Goal: Task Accomplishment & Management: Manage account settings

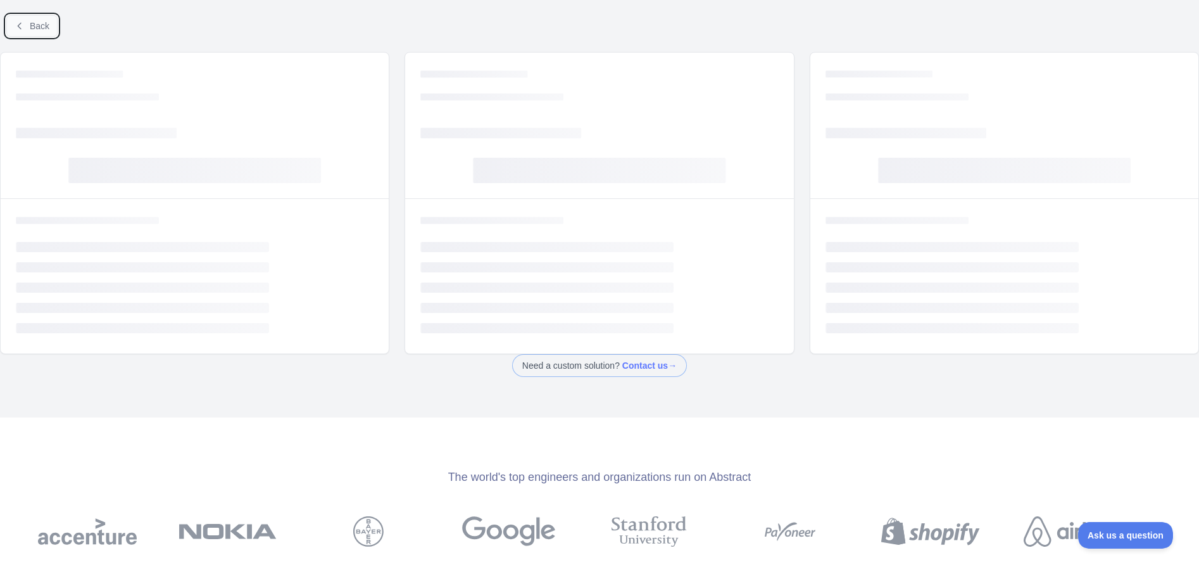
click at [42, 25] on span "Back" at bounding box center [40, 26] width 20 height 10
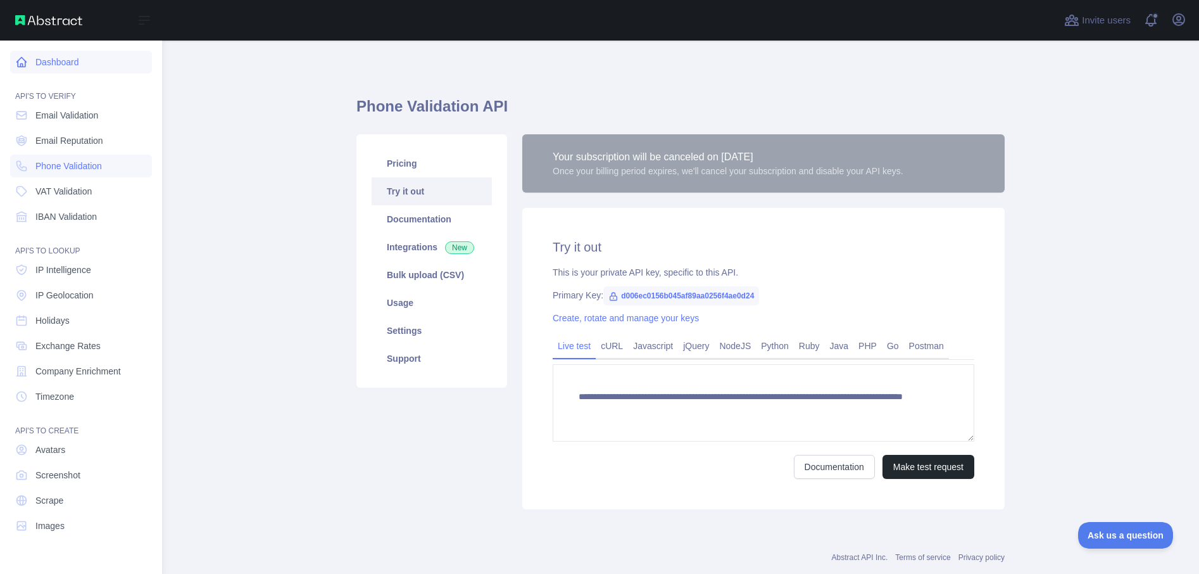
click at [46, 60] on link "Dashboard" at bounding box center [81, 62] width 142 height 23
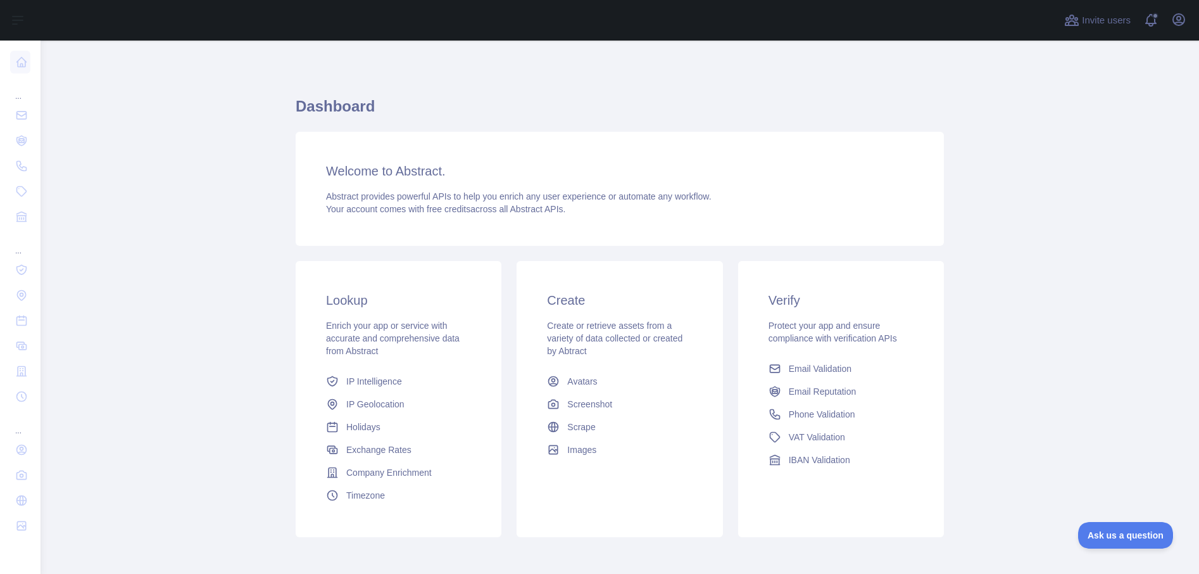
click at [223, 172] on main "Dashboard Welcome to Abstract. Abstract provides powerful APIs to help you enri…" at bounding box center [620, 307] width 1159 height 533
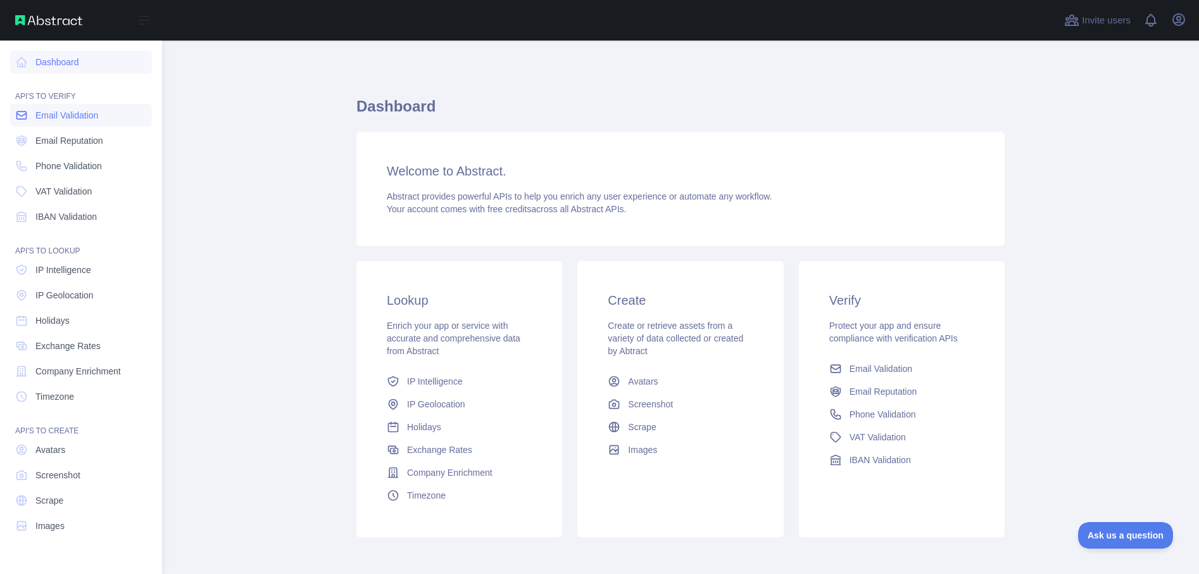
click at [54, 117] on span "Email Validation" at bounding box center [66, 115] width 63 height 13
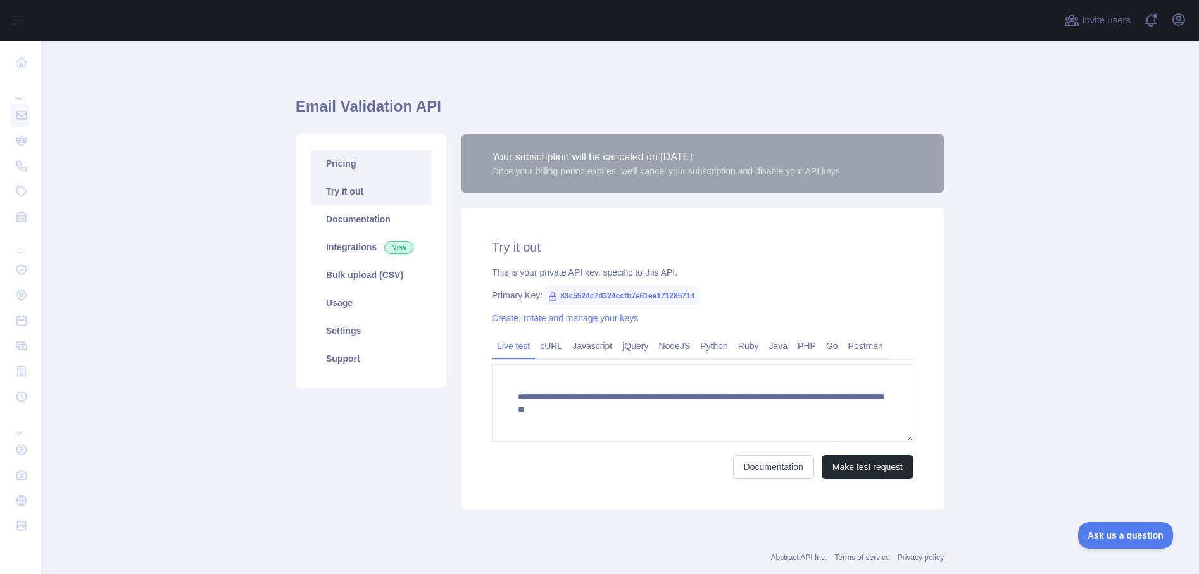
click at [371, 165] on link "Pricing" at bounding box center [371, 163] width 120 height 28
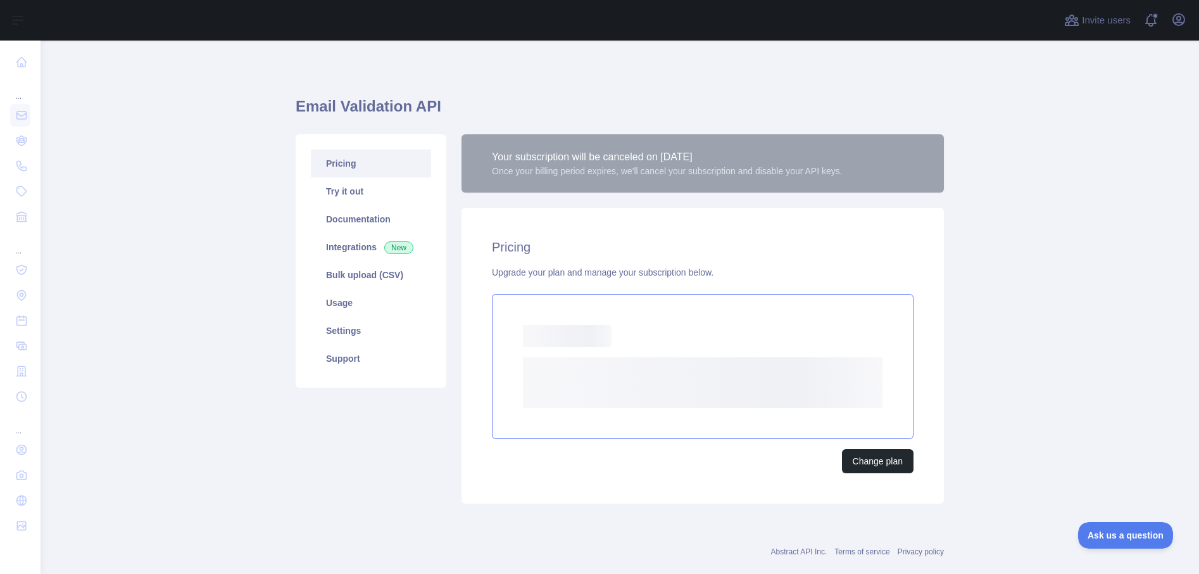
click at [674, 348] on div "Loading... Loading..." at bounding box center [703, 366] width 422 height 145
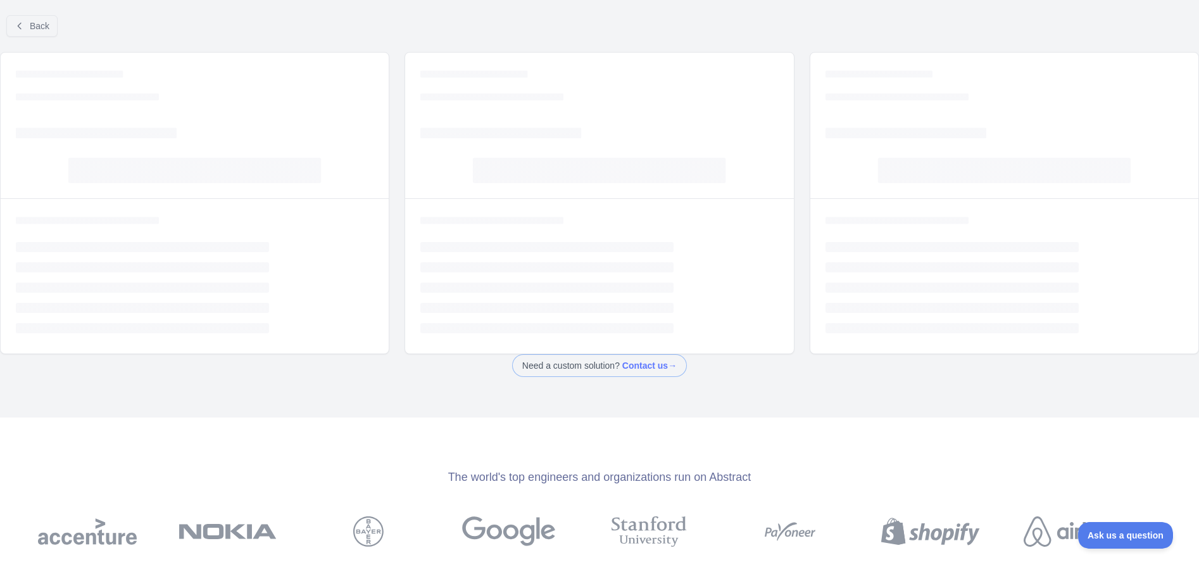
click at [616, 27] on div "Back" at bounding box center [599, 26] width 1199 height 42
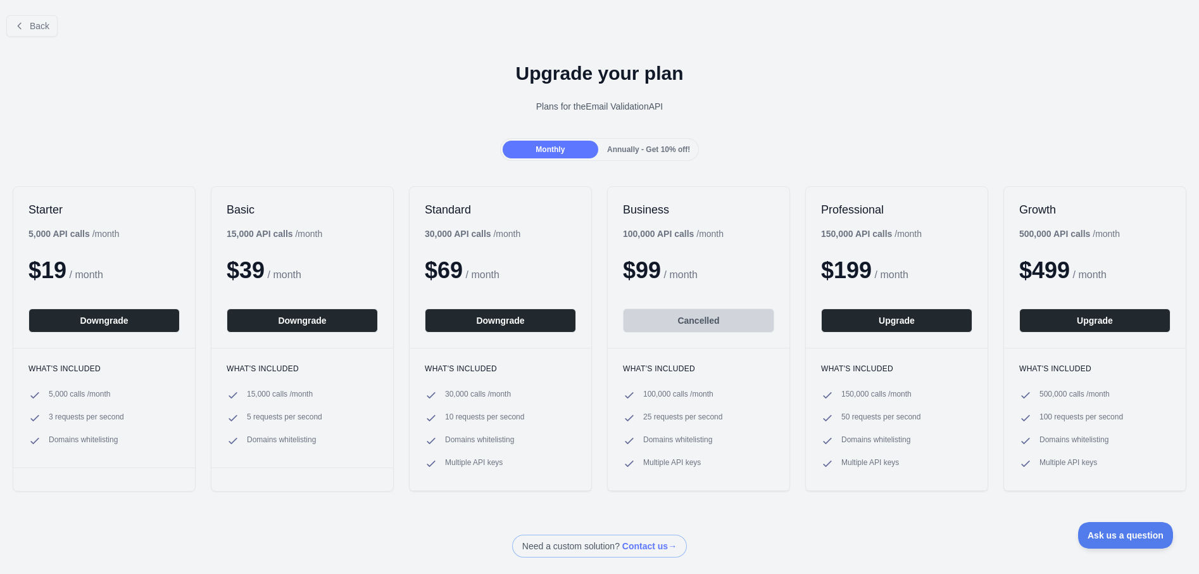
click at [653, 143] on div "Annually - Get 10% off!" at bounding box center [649, 150] width 96 height 18
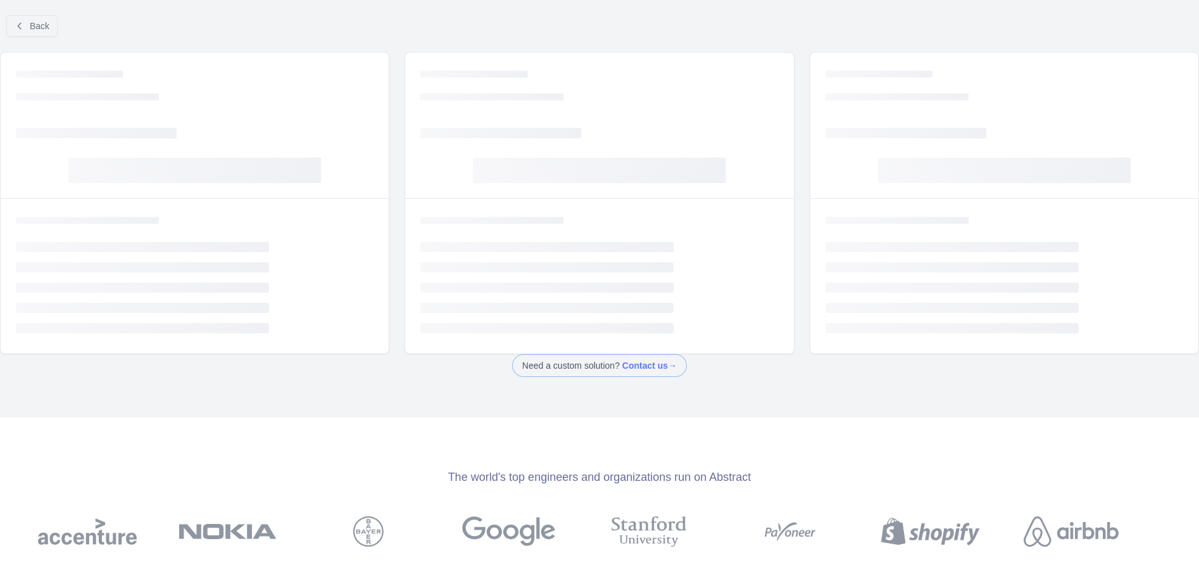
click at [961, 91] on icon "Loading..." at bounding box center [897, 97] width 143 height 13
click at [296, 23] on div "Back" at bounding box center [599, 26] width 1199 height 42
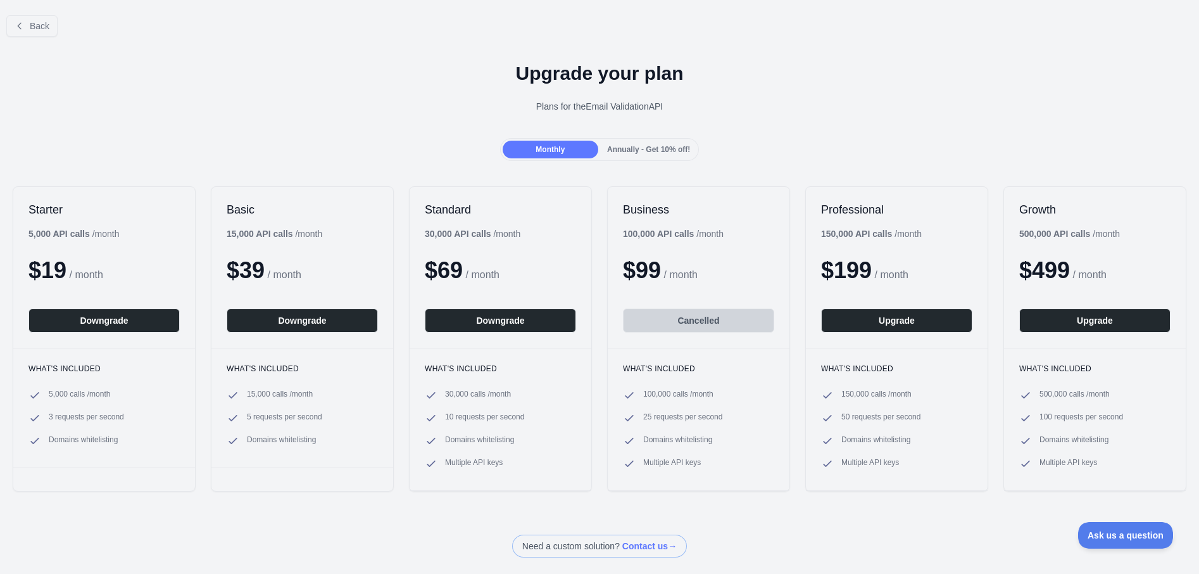
click at [325, 160] on div "Monthly Annually - Get 10% off!" at bounding box center [599, 149] width 1199 height 23
click at [44, 30] on span "Back" at bounding box center [40, 26] width 20 height 10
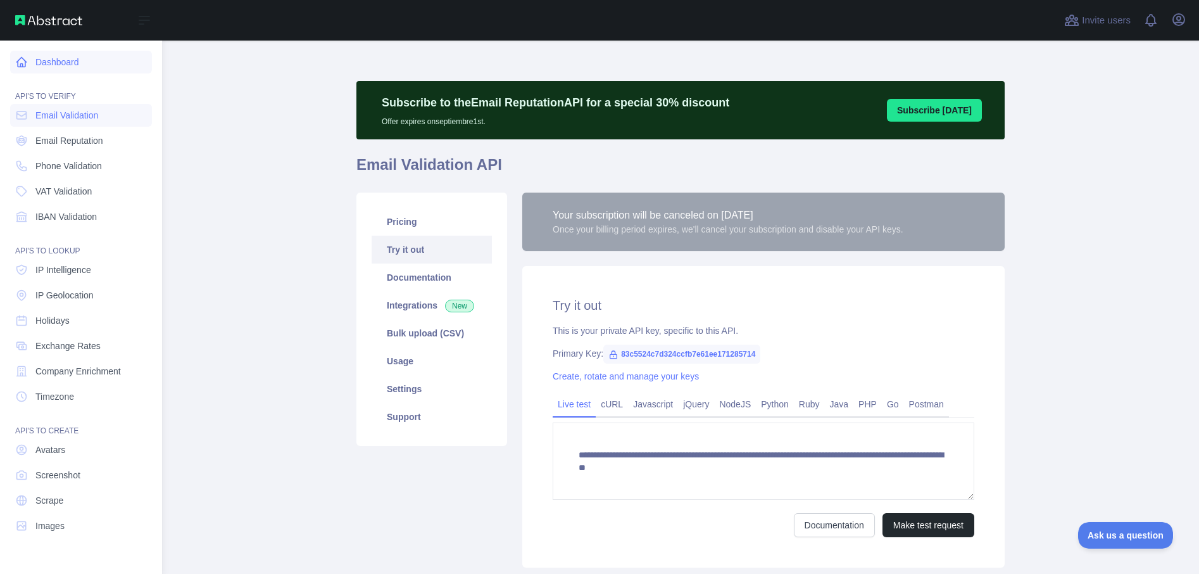
click at [23, 62] on icon at bounding box center [21, 62] width 13 height 13
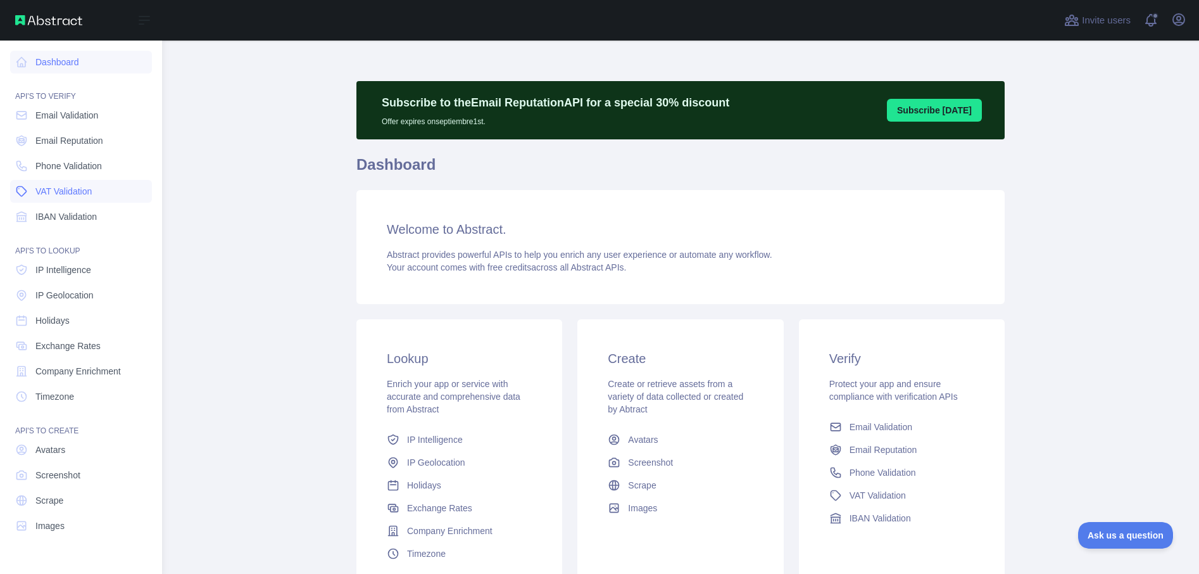
click at [82, 194] on span "VAT Validation" at bounding box center [63, 191] width 56 height 13
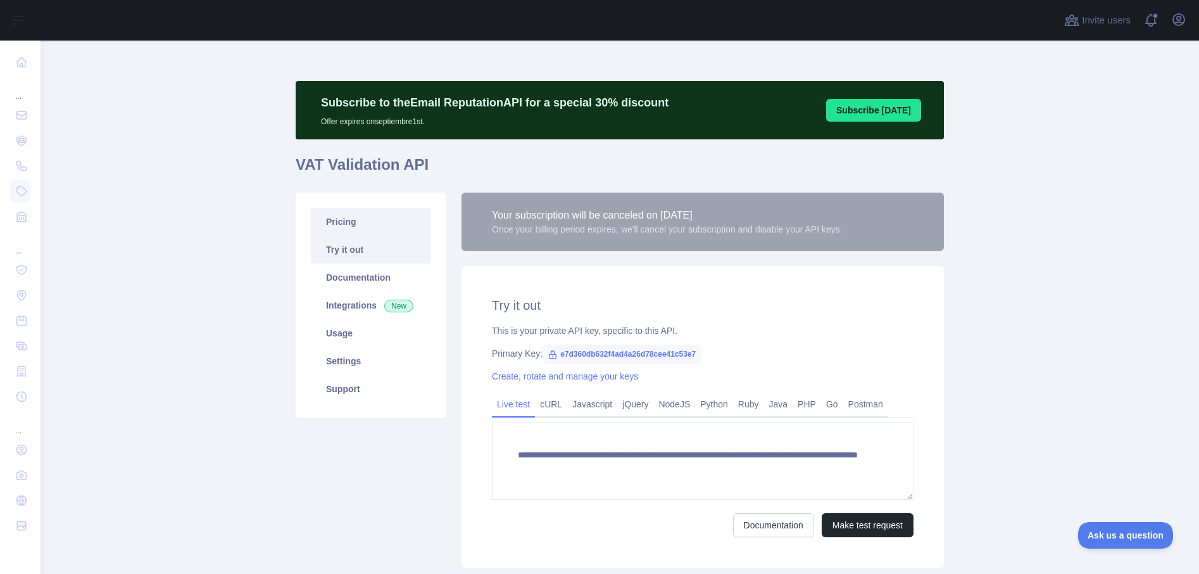
click at [361, 222] on link "Pricing" at bounding box center [371, 222] width 120 height 28
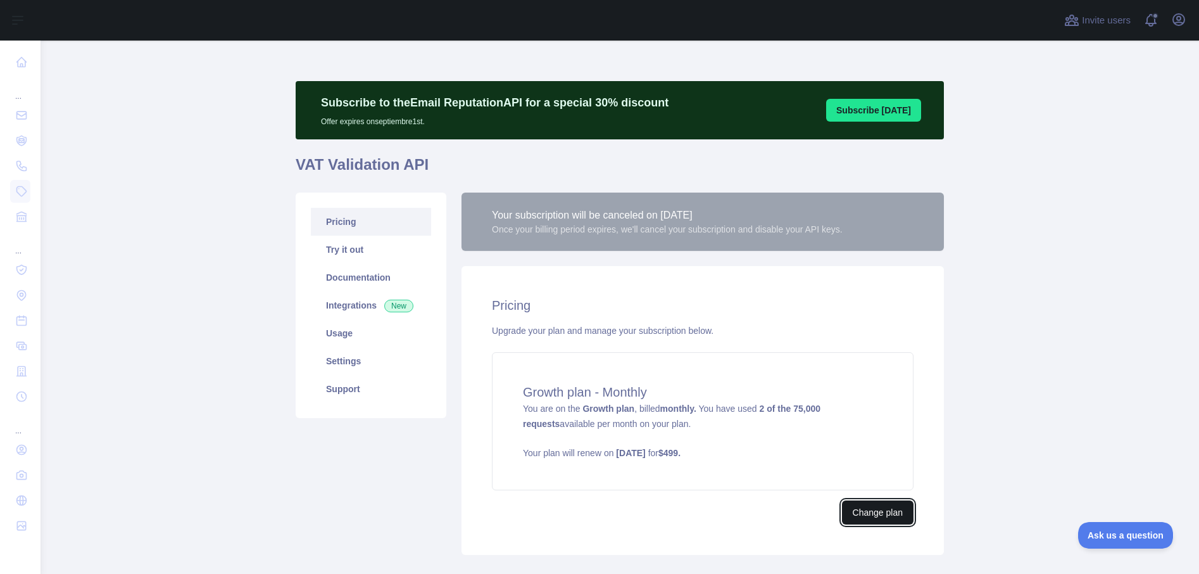
click at [875, 508] on button "Change plan" at bounding box center [878, 512] width 72 height 24
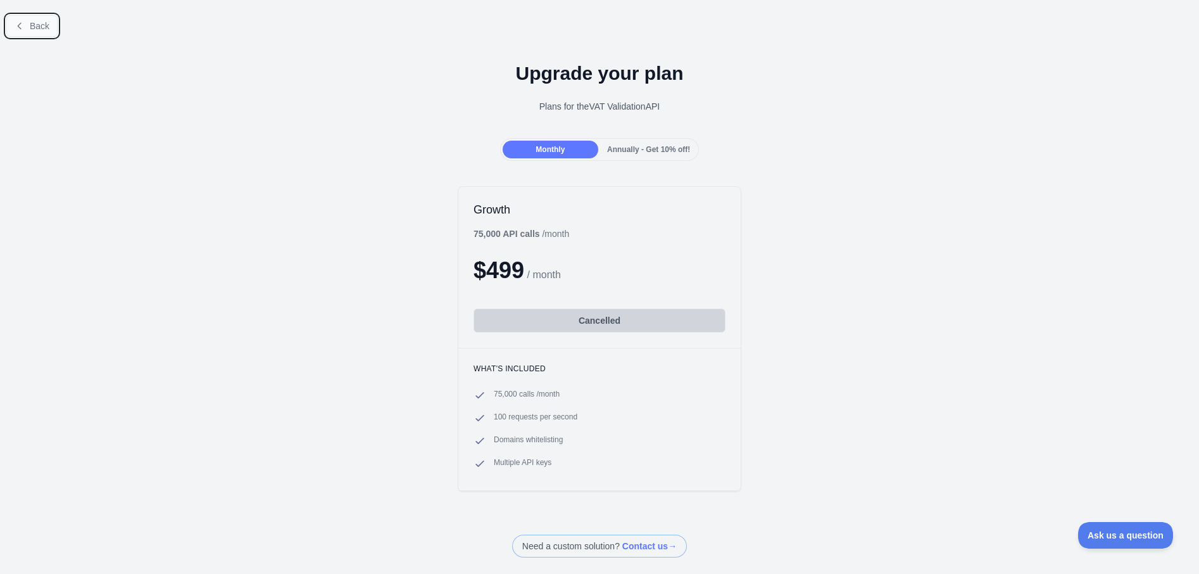
click at [35, 27] on span "Back" at bounding box center [40, 26] width 20 height 10
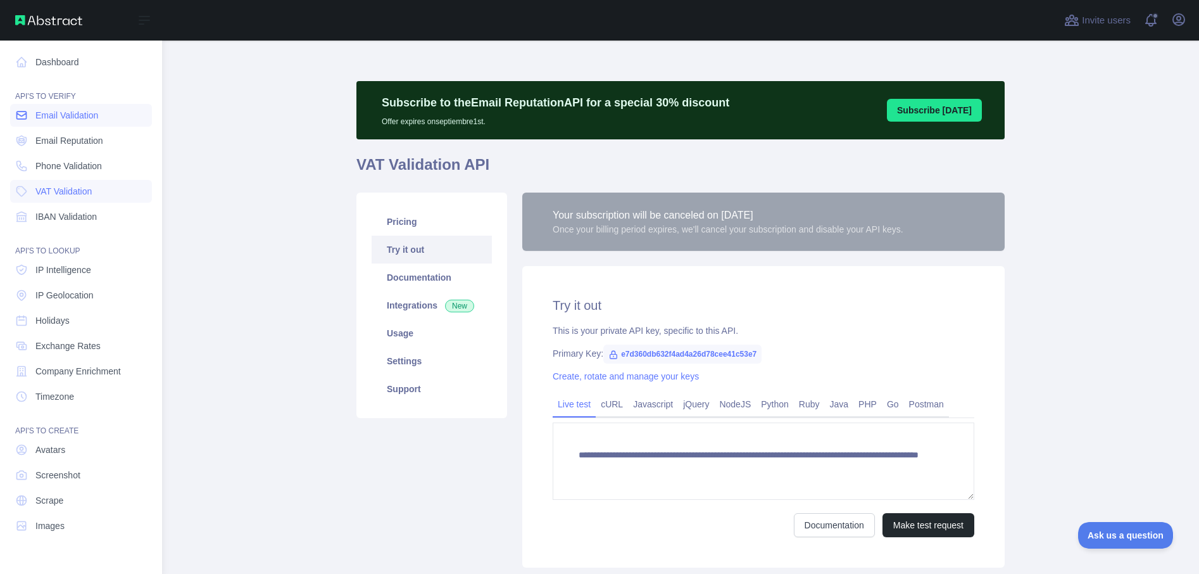
click at [71, 122] on link "Email Validation" at bounding box center [81, 115] width 142 height 23
click at [68, 270] on span "IP Intelligence" at bounding box center [63, 269] width 56 height 13
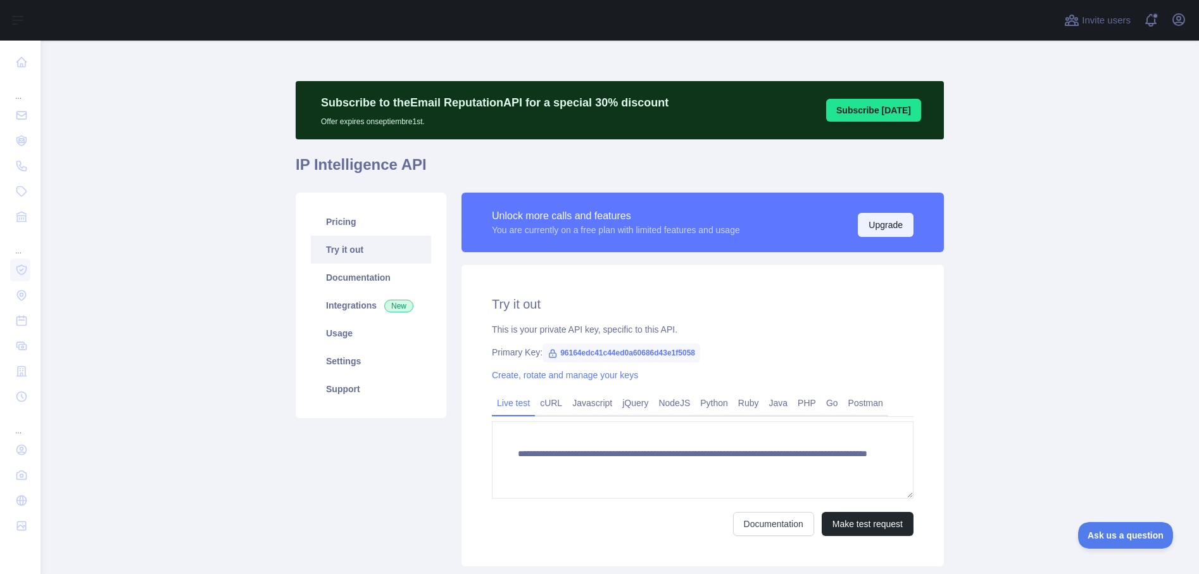
click at [883, 236] on button "Upgrade" at bounding box center [886, 225] width 56 height 24
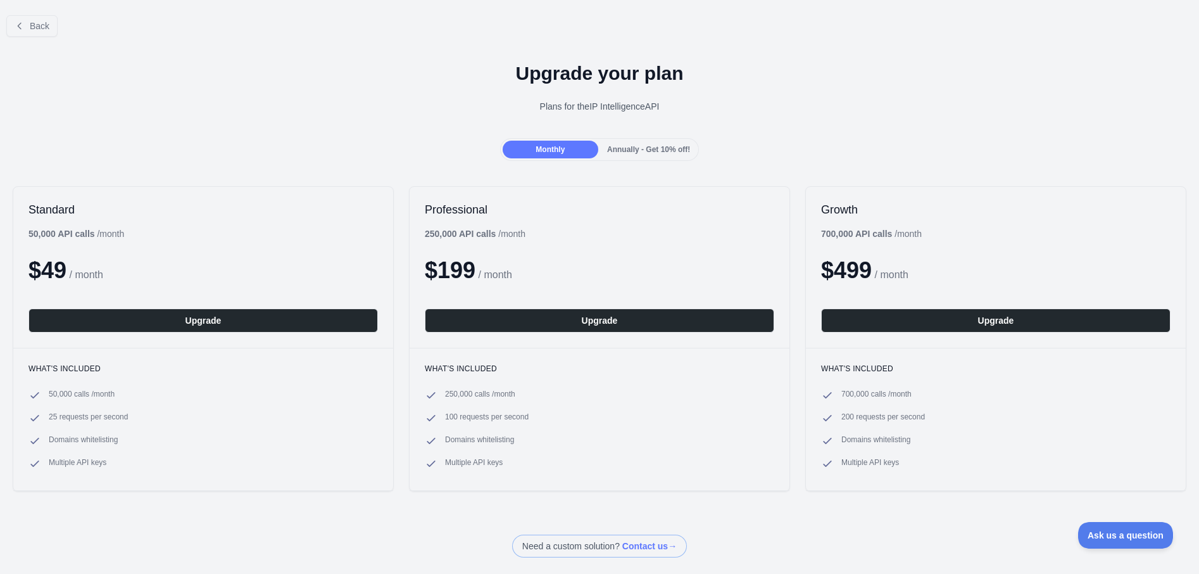
click at [631, 155] on div "Annually - Get 10% off!" at bounding box center [649, 150] width 96 height 18
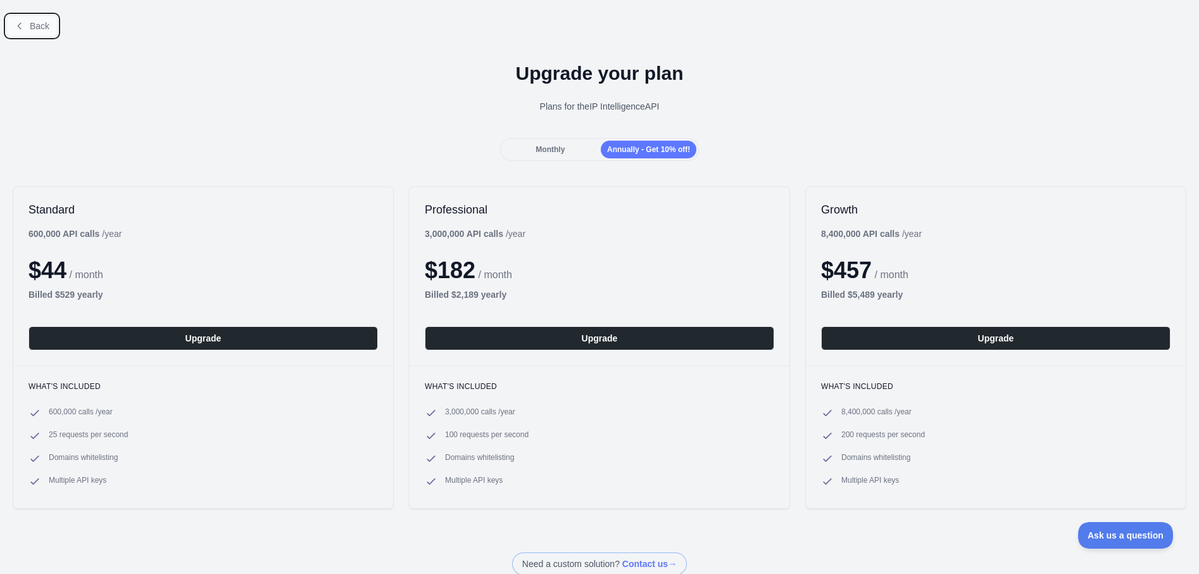
click at [28, 22] on button "Back" at bounding box center [31, 26] width 51 height 22
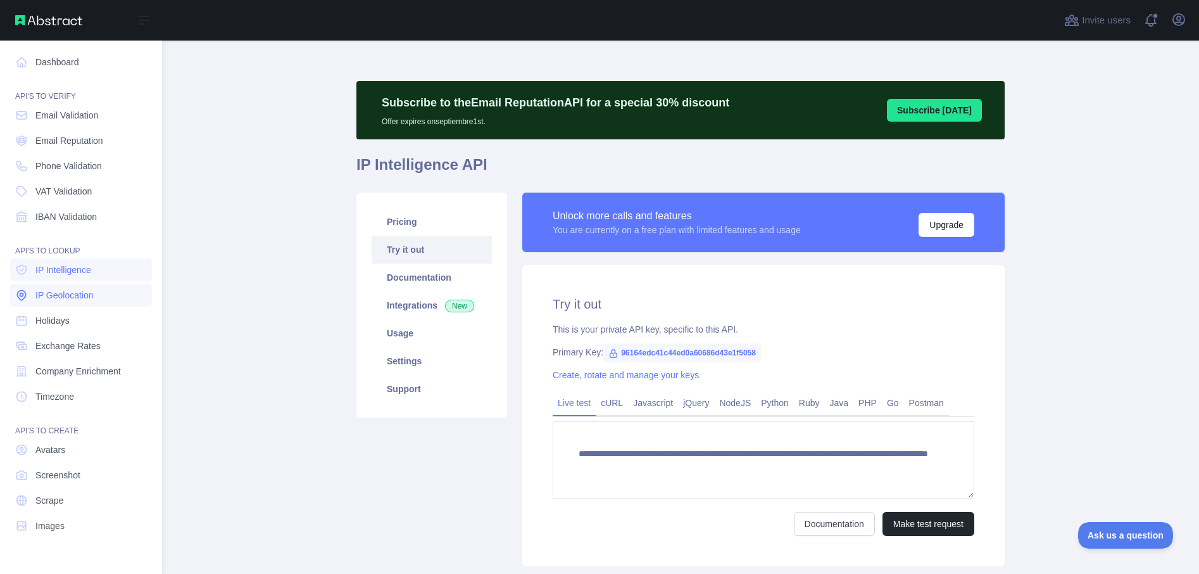
click at [53, 293] on span "IP Geolocation" at bounding box center [64, 295] width 58 height 13
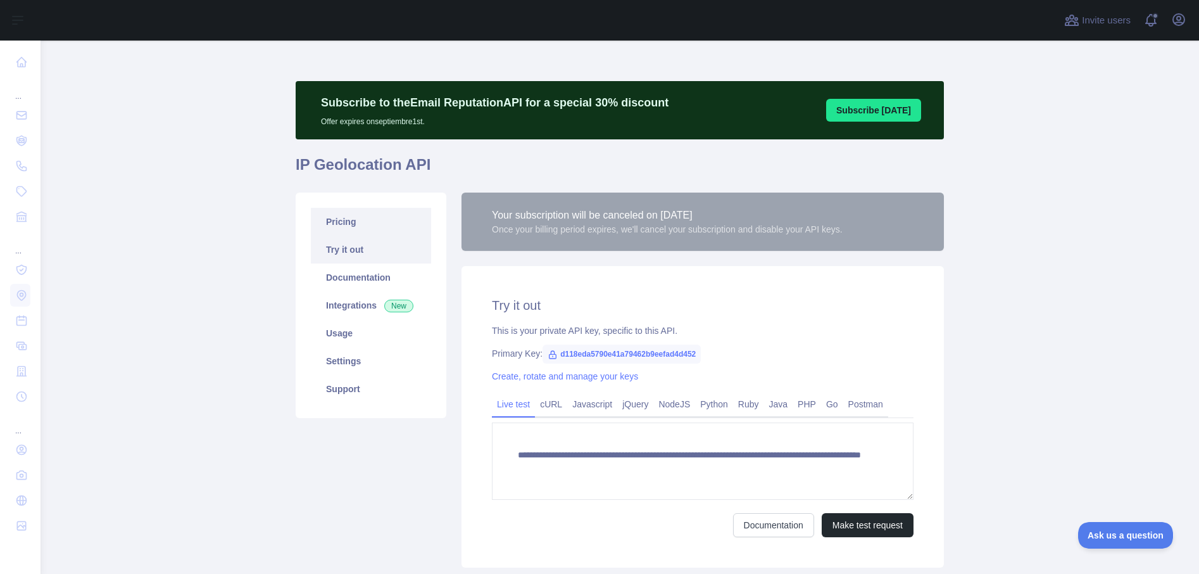
click at [355, 220] on link "Pricing" at bounding box center [371, 222] width 120 height 28
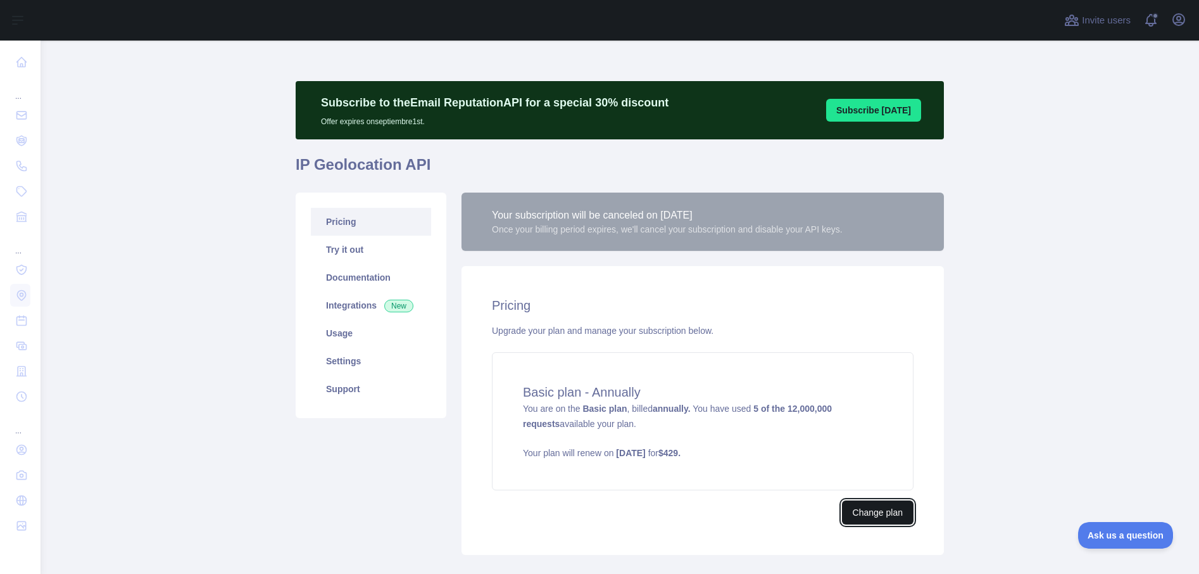
click at [877, 521] on button "Change plan" at bounding box center [878, 512] width 72 height 24
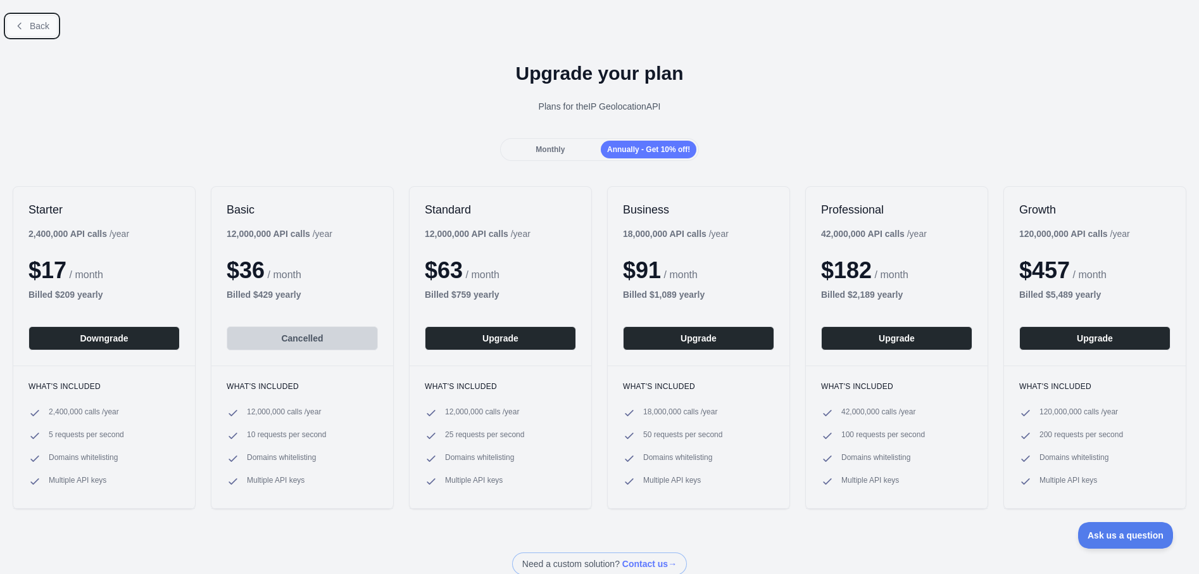
click at [46, 23] on span "Back" at bounding box center [40, 26] width 20 height 10
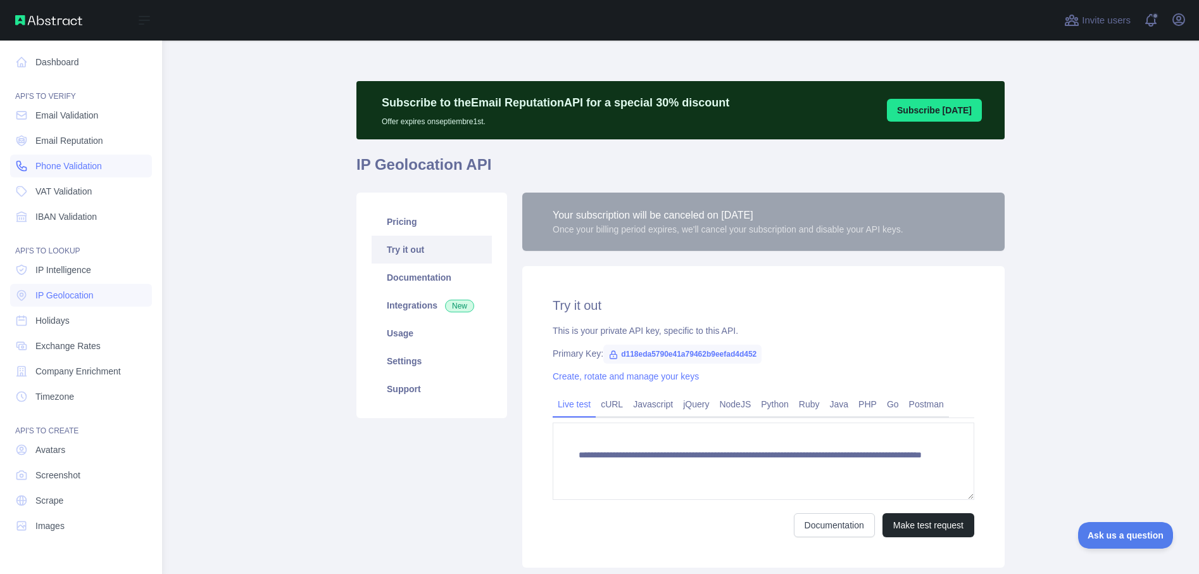
click at [66, 167] on span "Phone Validation" at bounding box center [68, 166] width 66 height 13
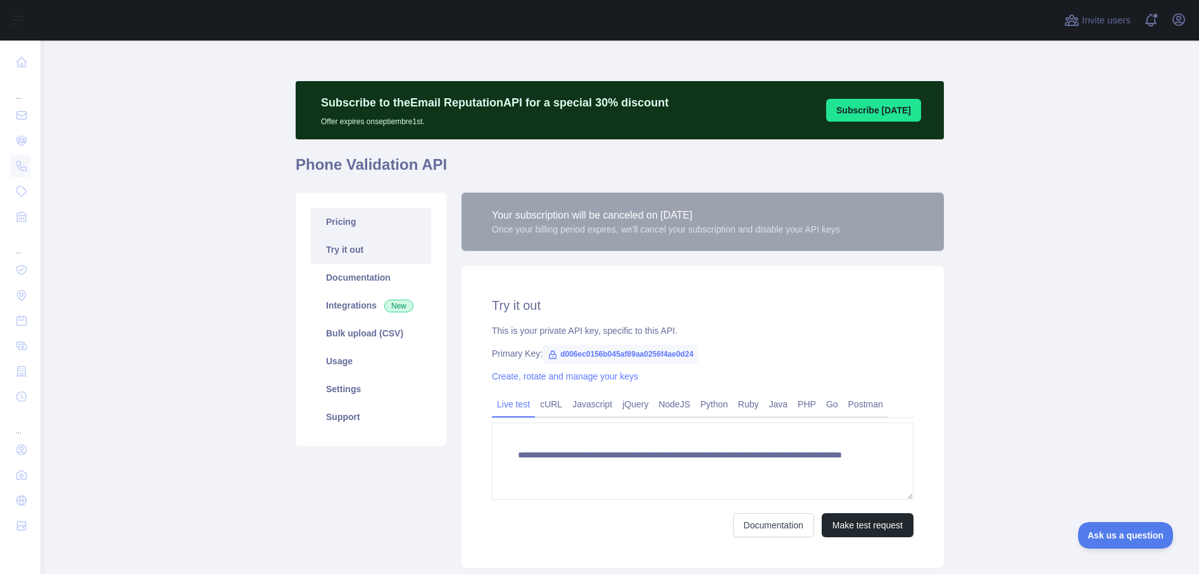
click at [357, 210] on link "Pricing" at bounding box center [371, 222] width 120 height 28
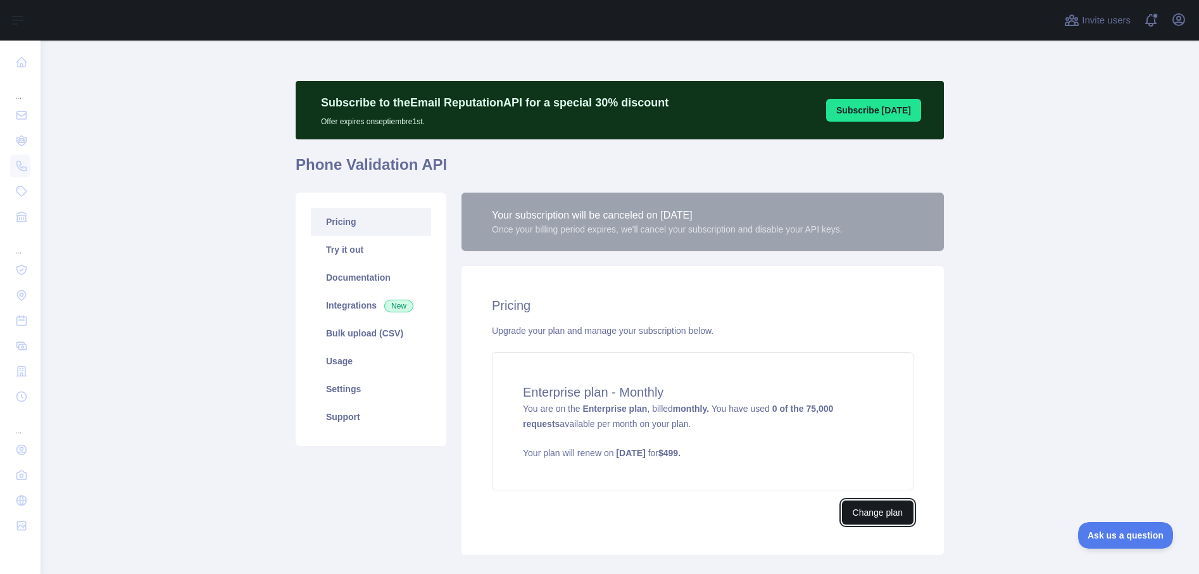
click at [864, 519] on button "Change plan" at bounding box center [878, 512] width 72 height 24
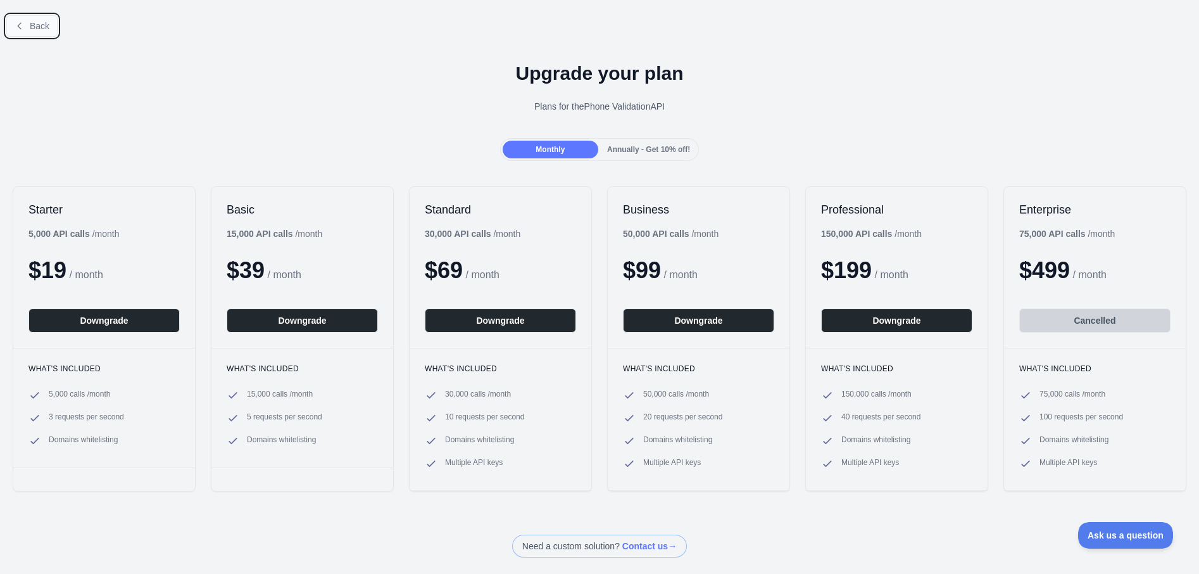
click at [34, 21] on span "Back" at bounding box center [40, 26] width 20 height 10
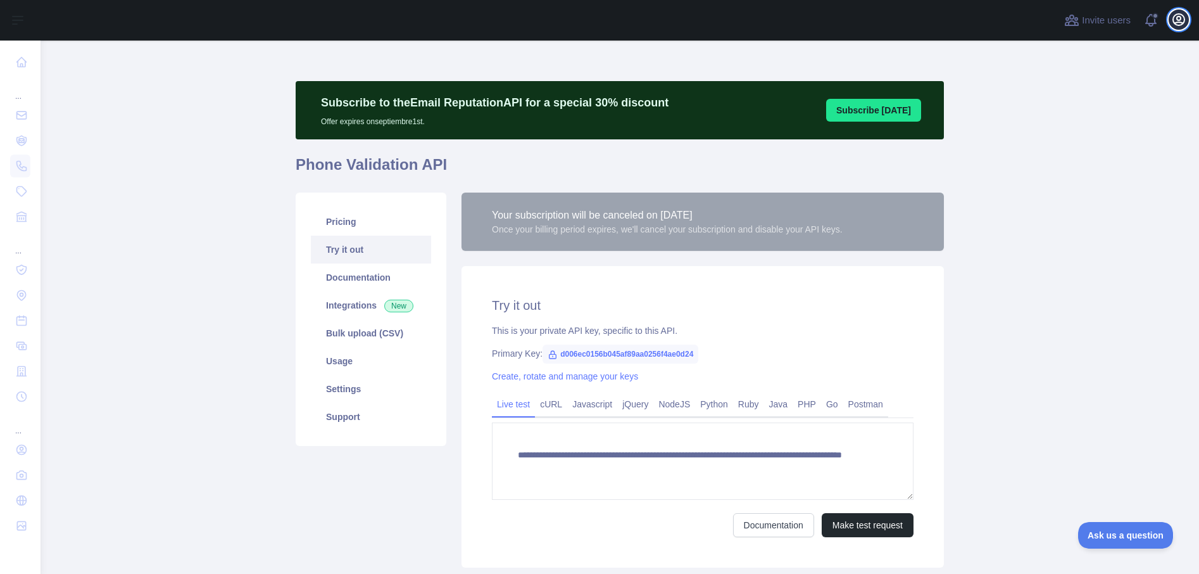
click at [1180, 24] on icon "button" at bounding box center [1179, 19] width 15 height 15
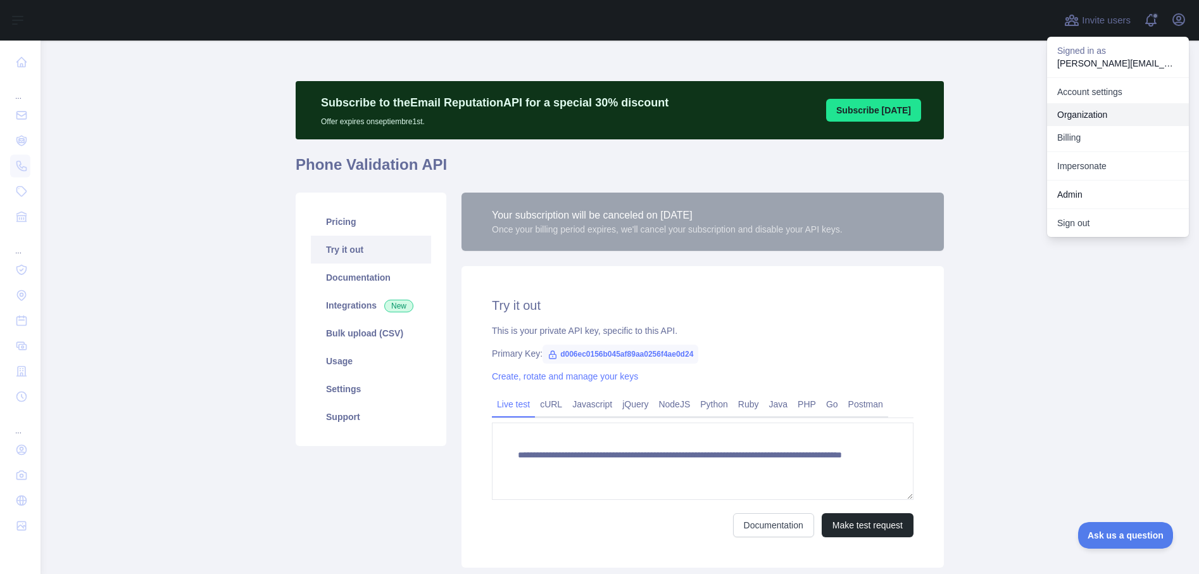
click at [1098, 110] on link "Organization" at bounding box center [1118, 114] width 142 height 23
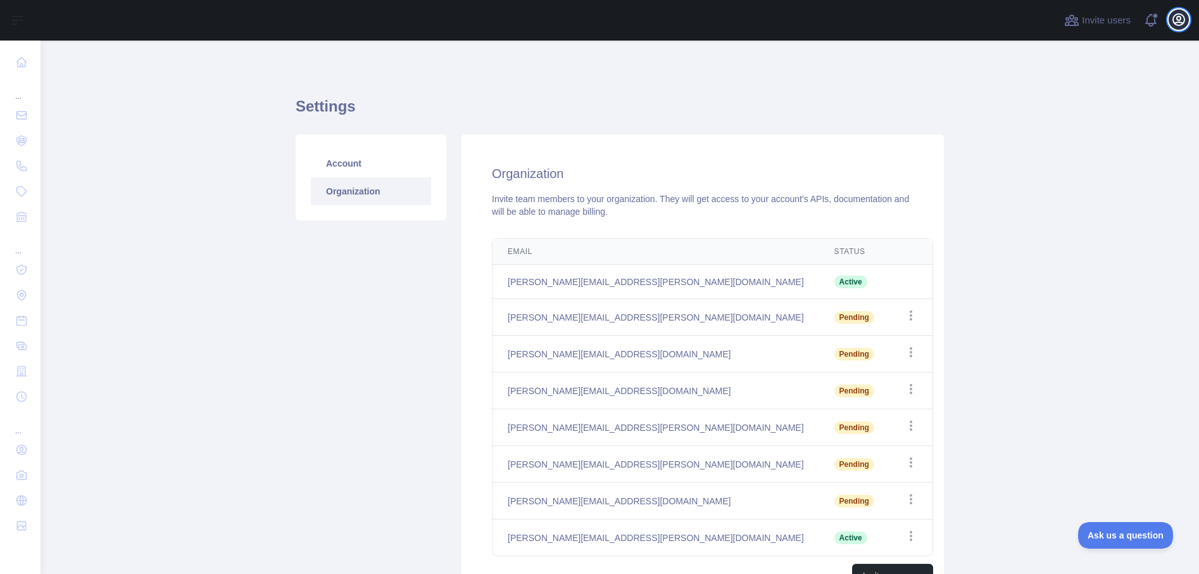
click at [1178, 23] on icon "button" at bounding box center [1179, 19] width 15 height 15
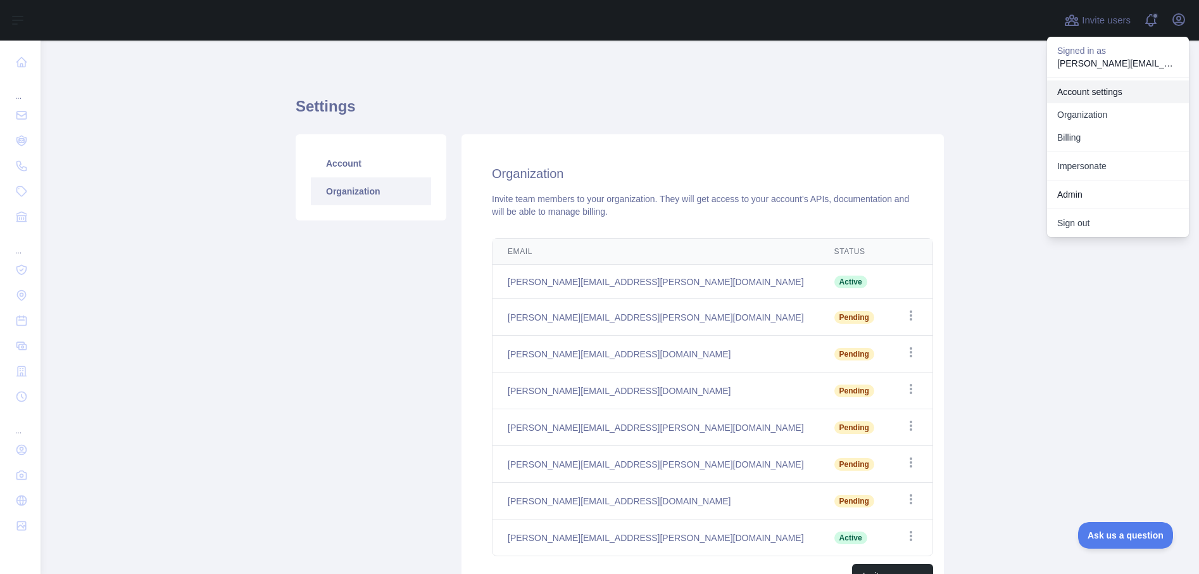
click at [1082, 93] on link "Account settings" at bounding box center [1118, 91] width 142 height 23
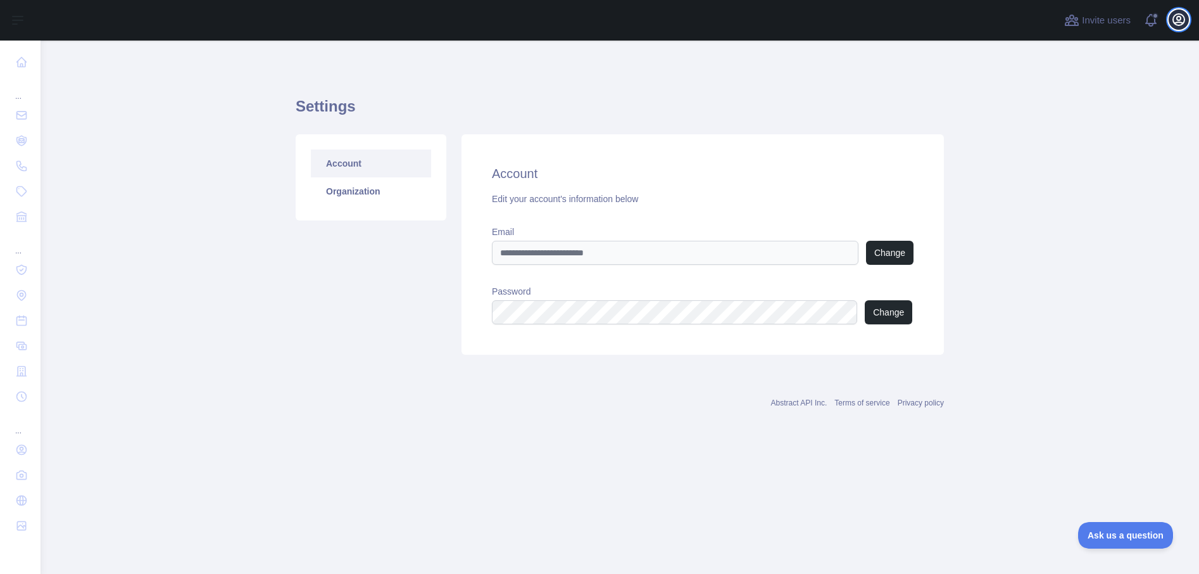
click at [1180, 16] on icon "button" at bounding box center [1179, 19] width 15 height 15
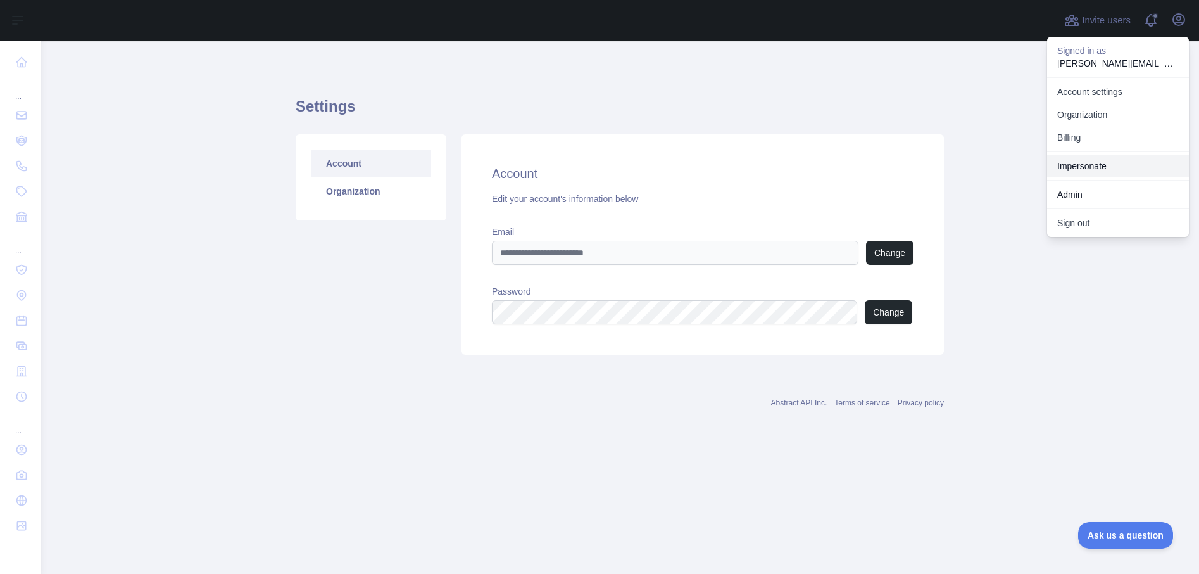
click at [1094, 167] on link "Impersonate" at bounding box center [1118, 166] width 142 height 23
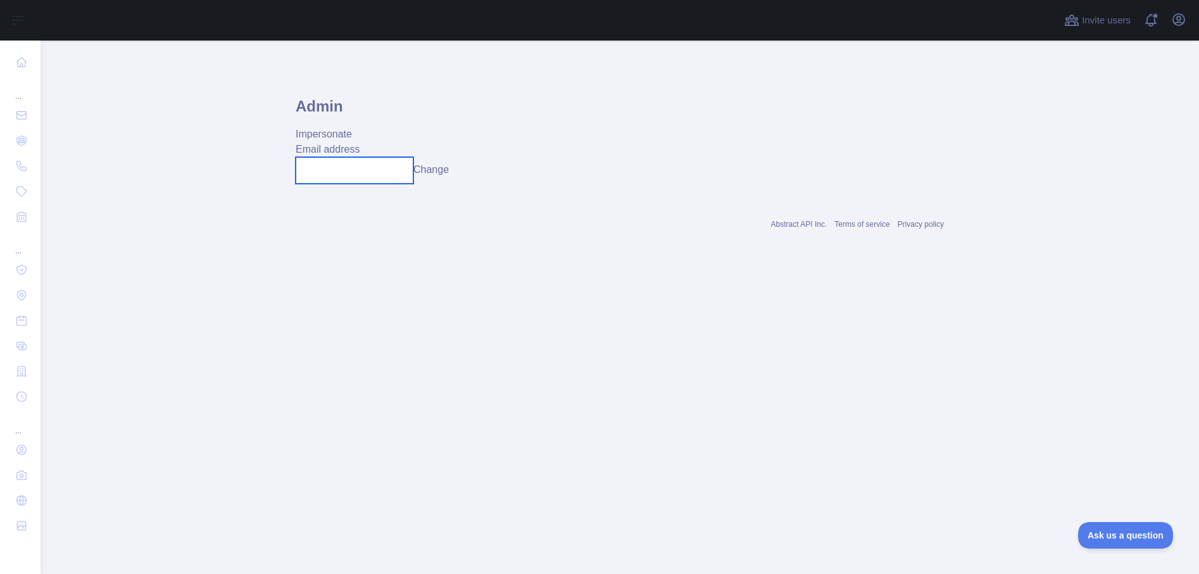
click at [391, 171] on input "text" at bounding box center [355, 170] width 118 height 27
paste input "**********"
type input "**********"
click at [446, 170] on button "Change" at bounding box center [440, 169] width 35 height 15
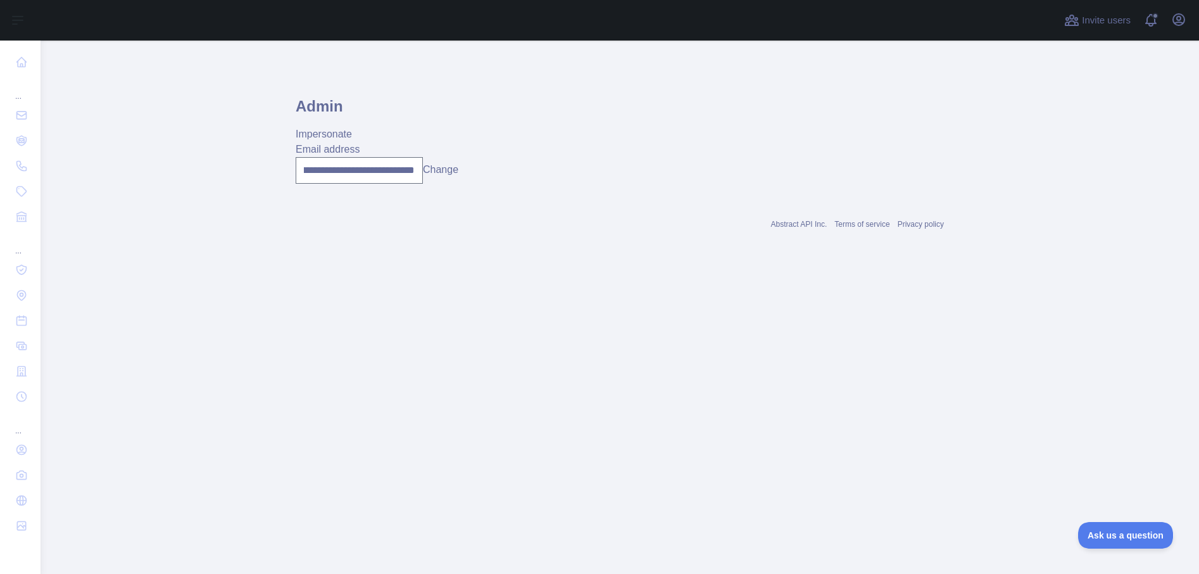
scroll to position [0, 0]
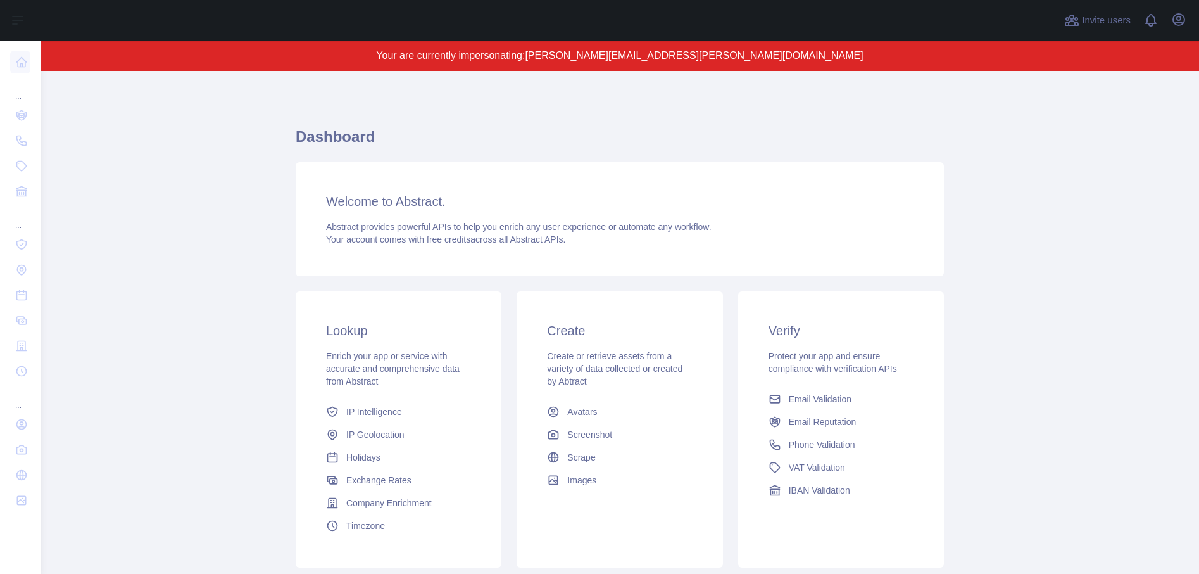
click at [199, 191] on main "Dashboard Welcome to Abstract. Abstract provides powerful APIs to help you enri…" at bounding box center [620, 322] width 1159 height 503
click at [237, 247] on main "Dashboard Welcome to Abstract. Abstract provides powerful APIs to help you enri…" at bounding box center [620, 322] width 1159 height 503
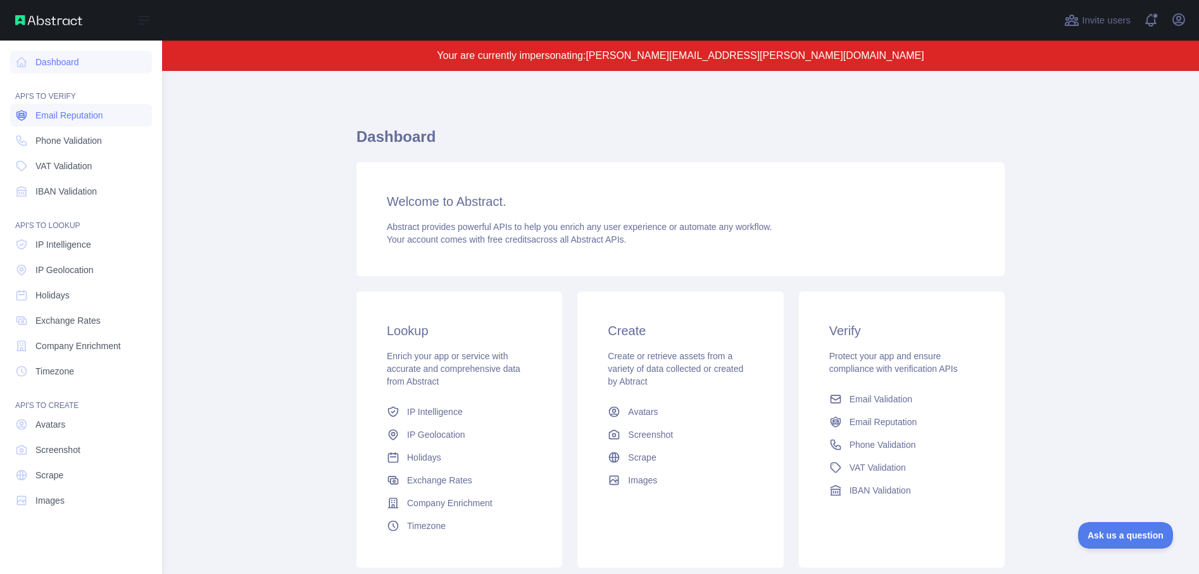
click at [52, 117] on span "Email Reputation" at bounding box center [69, 115] width 68 height 13
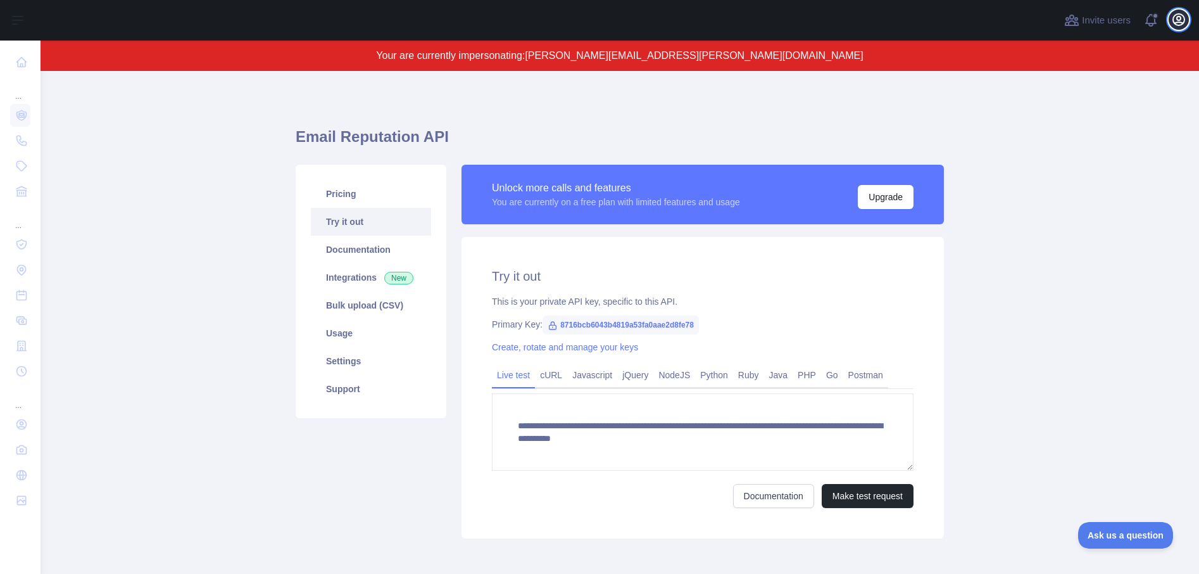
click at [1169, 23] on button "Open user menu" at bounding box center [1179, 19] width 20 height 20
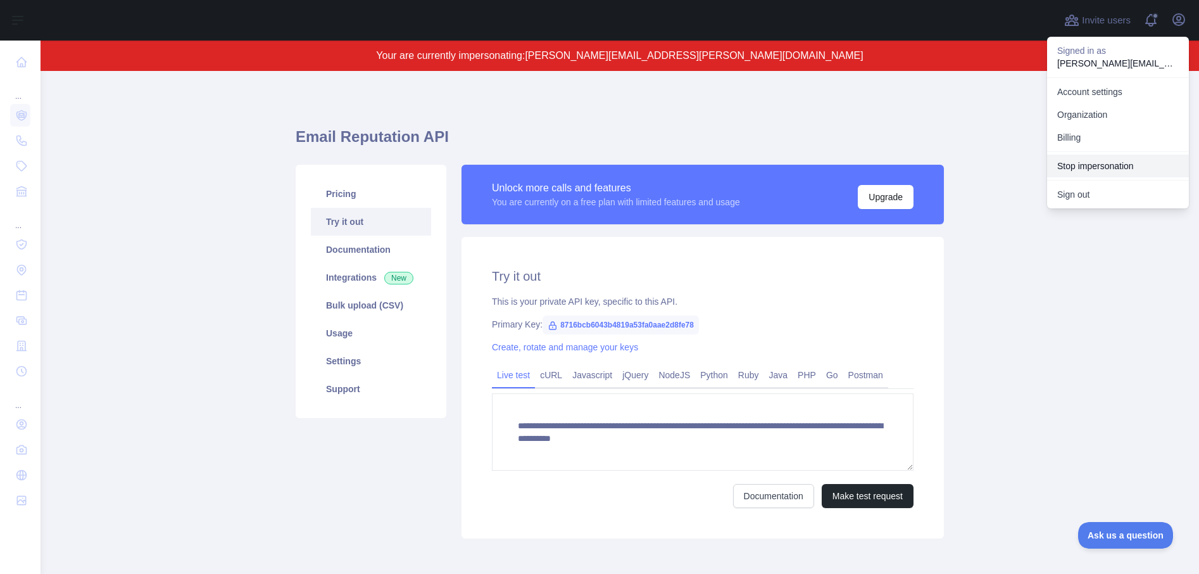
click at [1063, 165] on button "Stop impersonation" at bounding box center [1118, 166] width 142 height 23
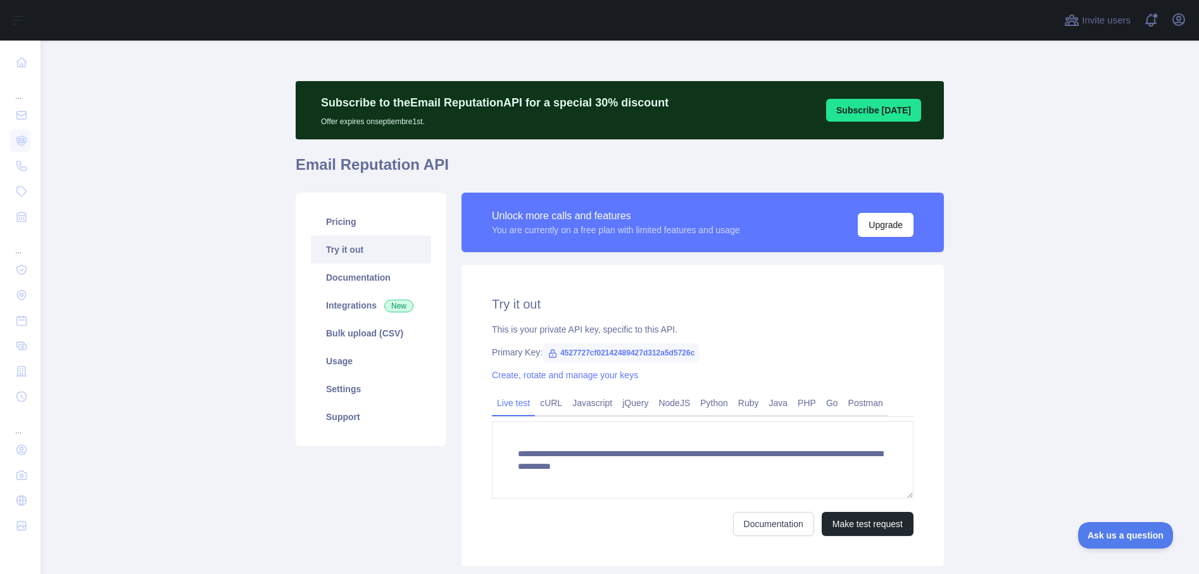
click at [922, 33] on div at bounding box center [549, 20] width 996 height 41
click at [1177, 24] on icon "button" at bounding box center [1179, 19] width 15 height 15
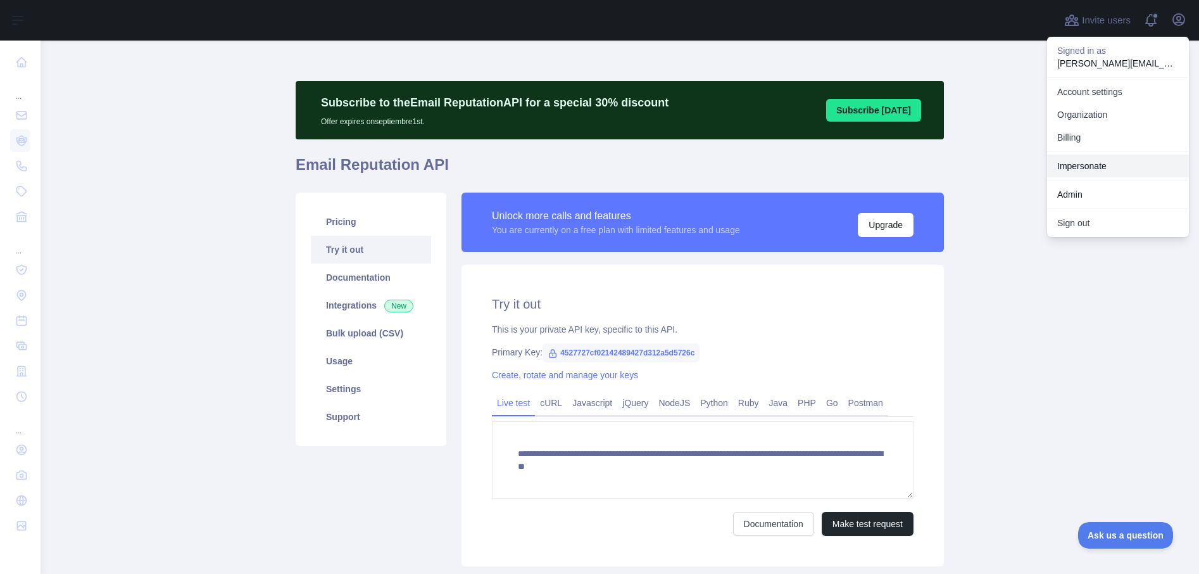
click at [1082, 168] on link "Impersonate" at bounding box center [1118, 166] width 142 height 23
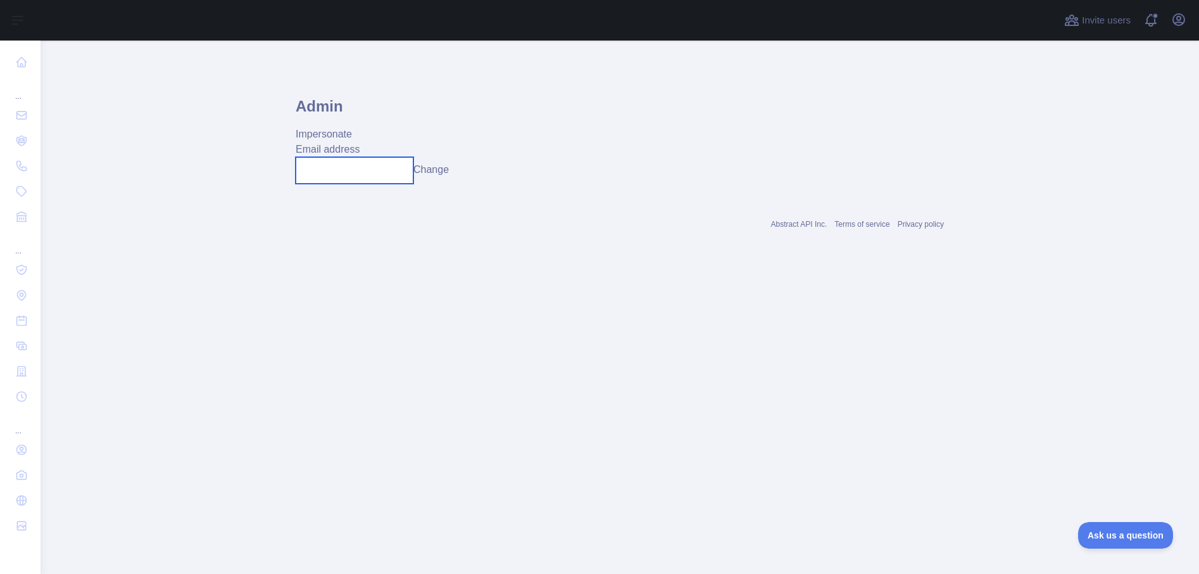
click at [344, 172] on input "text" at bounding box center [355, 170] width 118 height 27
paste input "**********"
type input "**********"
click at [439, 170] on button "Change" at bounding box center [440, 169] width 35 height 15
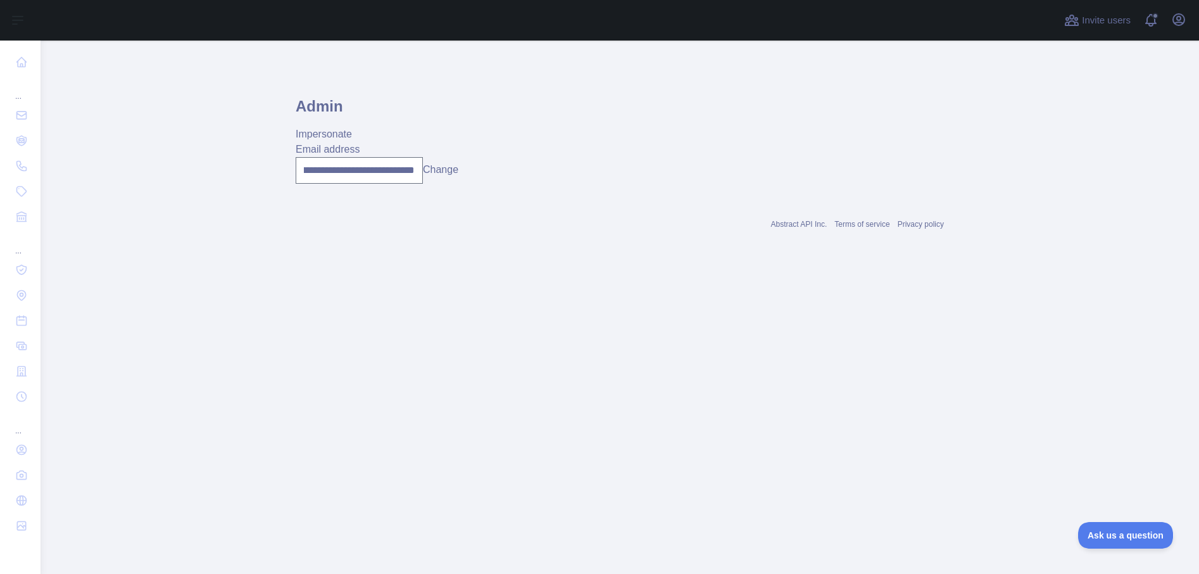
scroll to position [0, 0]
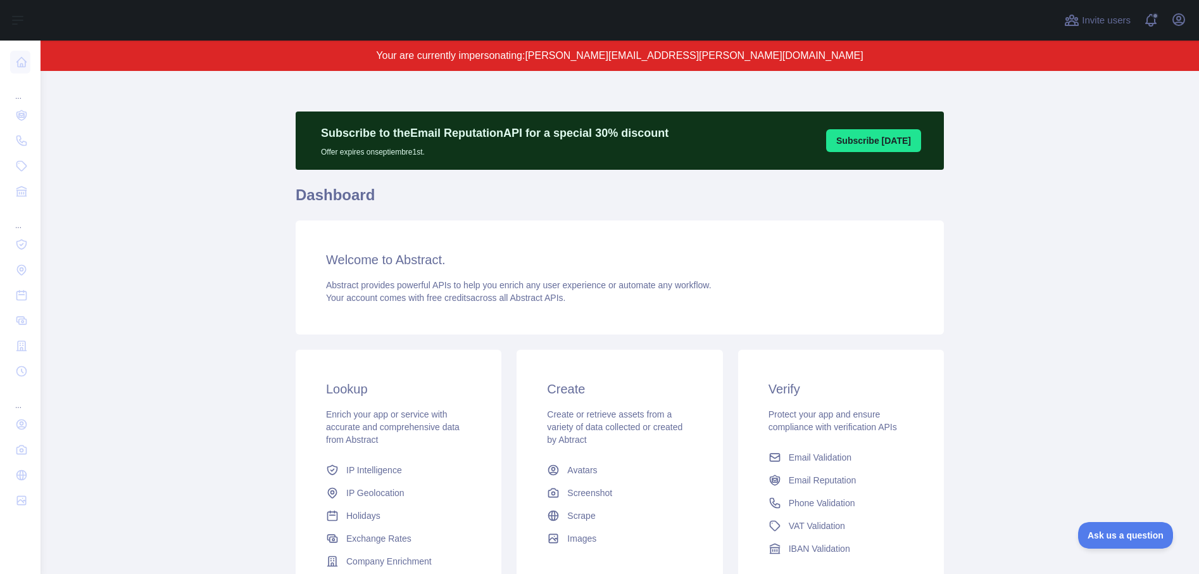
click at [214, 191] on main "Subscribe to the Email Reputation API for a special 30 % discount Offer expires…" at bounding box center [620, 322] width 1159 height 503
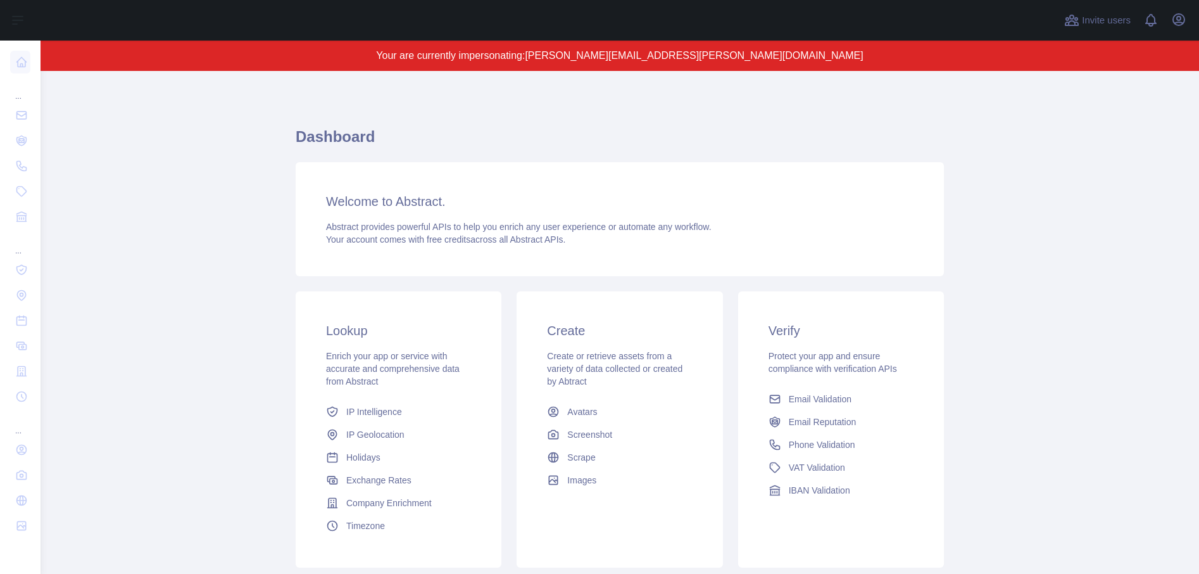
click at [247, 199] on main "Dashboard Welcome to Abstract. Abstract provides powerful APIs to help you enri…" at bounding box center [620, 322] width 1159 height 503
click at [1172, 19] on icon "button" at bounding box center [1179, 19] width 15 height 15
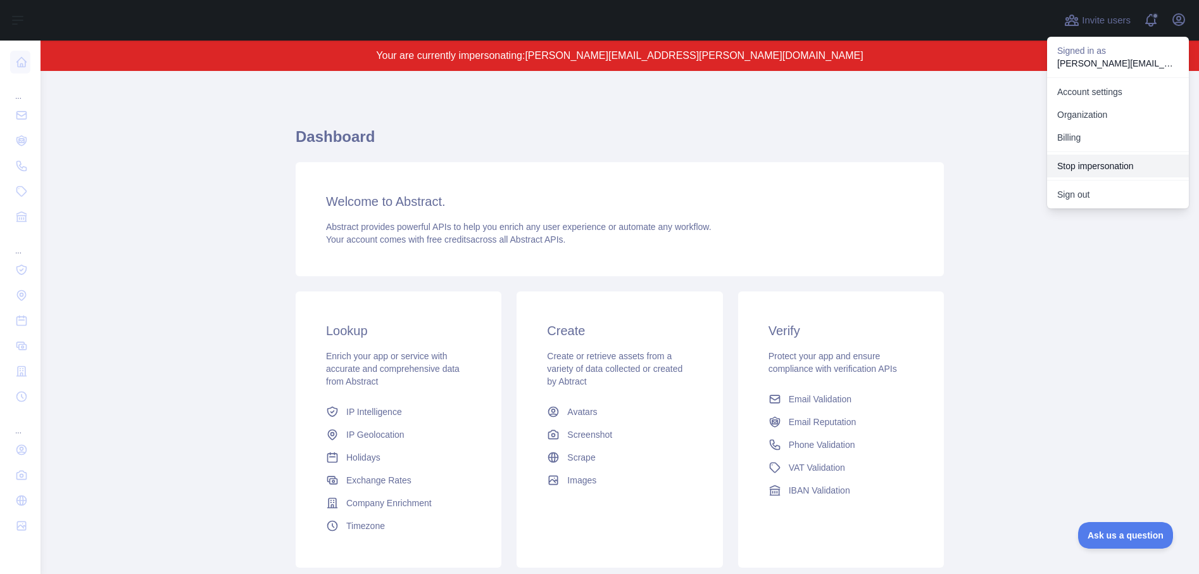
click at [1088, 165] on button "Stop impersonation" at bounding box center [1118, 166] width 142 height 23
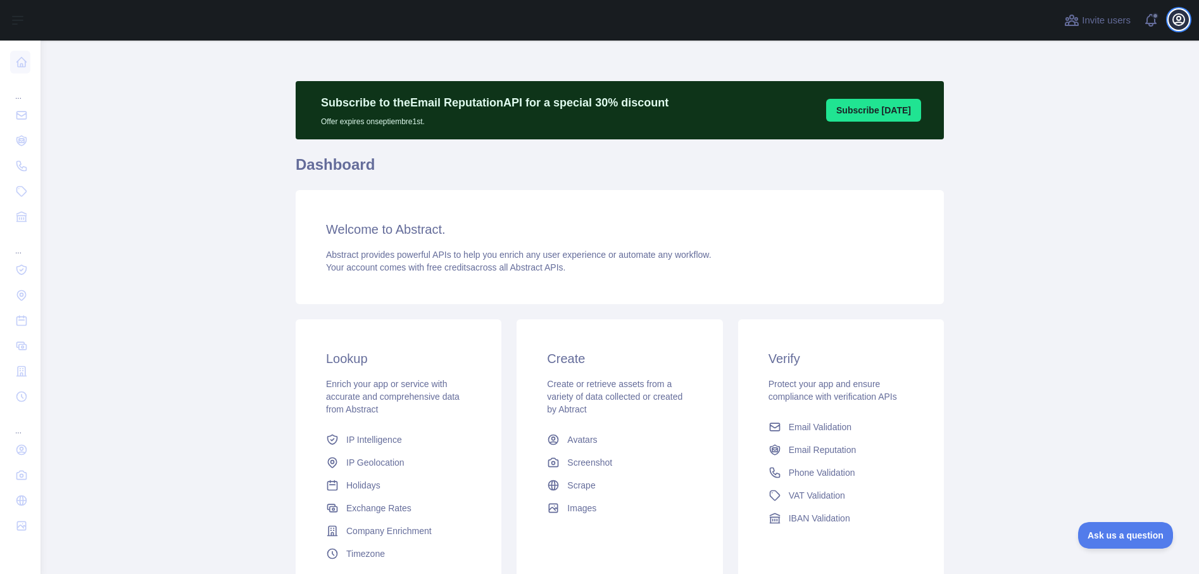
click at [1181, 20] on icon "button" at bounding box center [1178, 19] width 11 height 11
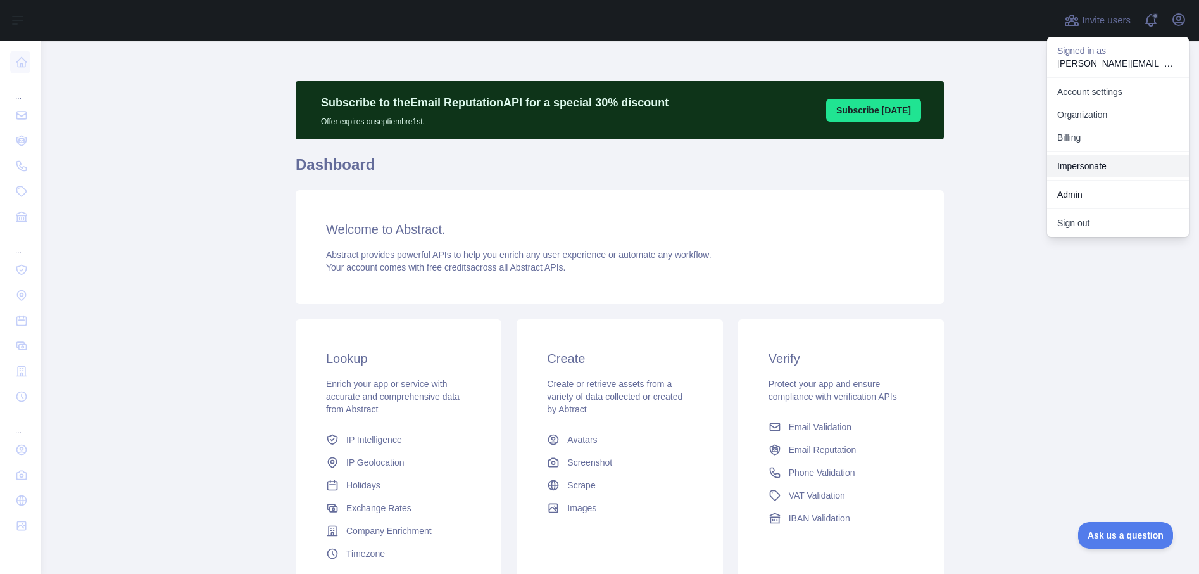
click at [1083, 167] on link "Impersonate" at bounding box center [1118, 166] width 142 height 23
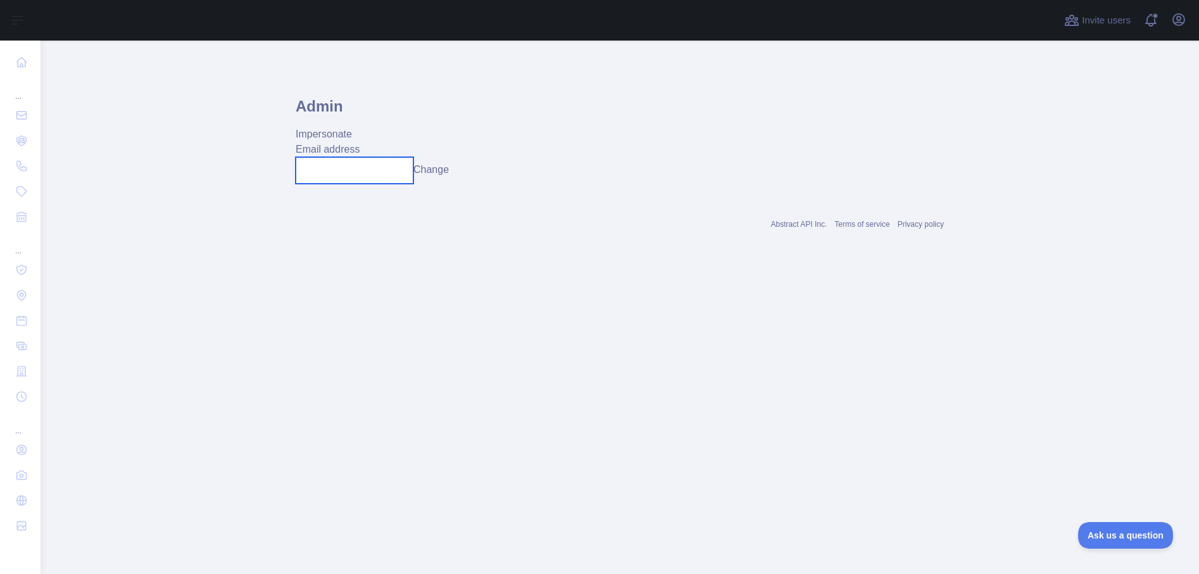
click at [369, 168] on input "text" at bounding box center [355, 170] width 118 height 27
paste input "******"
drag, startPoint x: 348, startPoint y: 175, endPoint x: 262, endPoint y: 142, distance: 92.2
click at [265, 143] on main "Admin Impersonate Email address ****** Change Abstract API Inc. Terms of servic…" at bounding box center [620, 307] width 1159 height 533
paste input "**********"
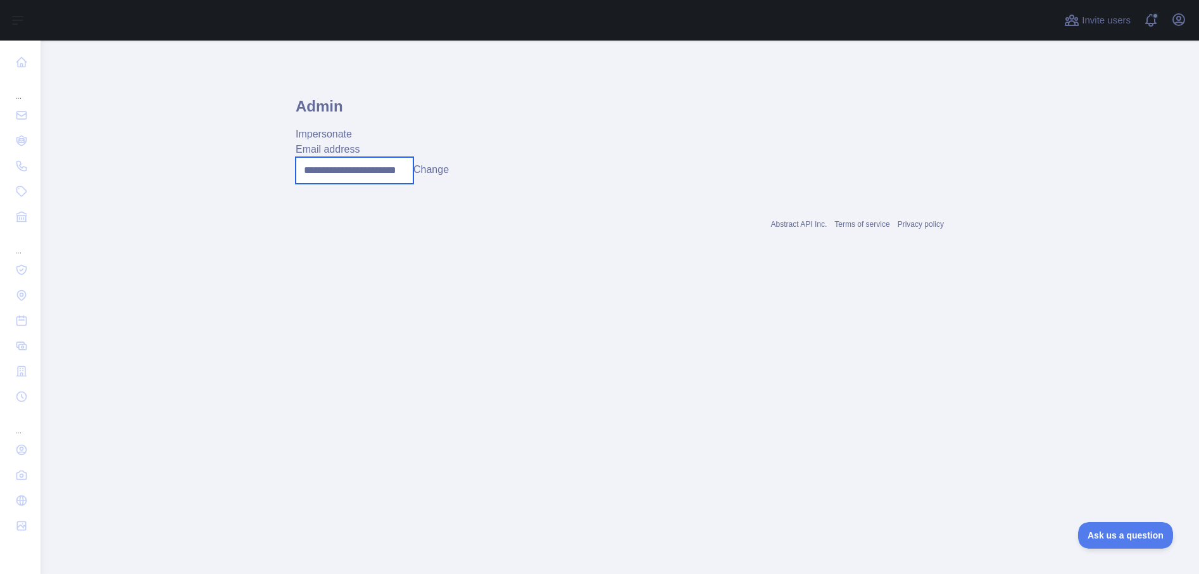
scroll to position [0, 4]
type input "**********"
click at [446, 170] on button "Change" at bounding box center [440, 169] width 35 height 15
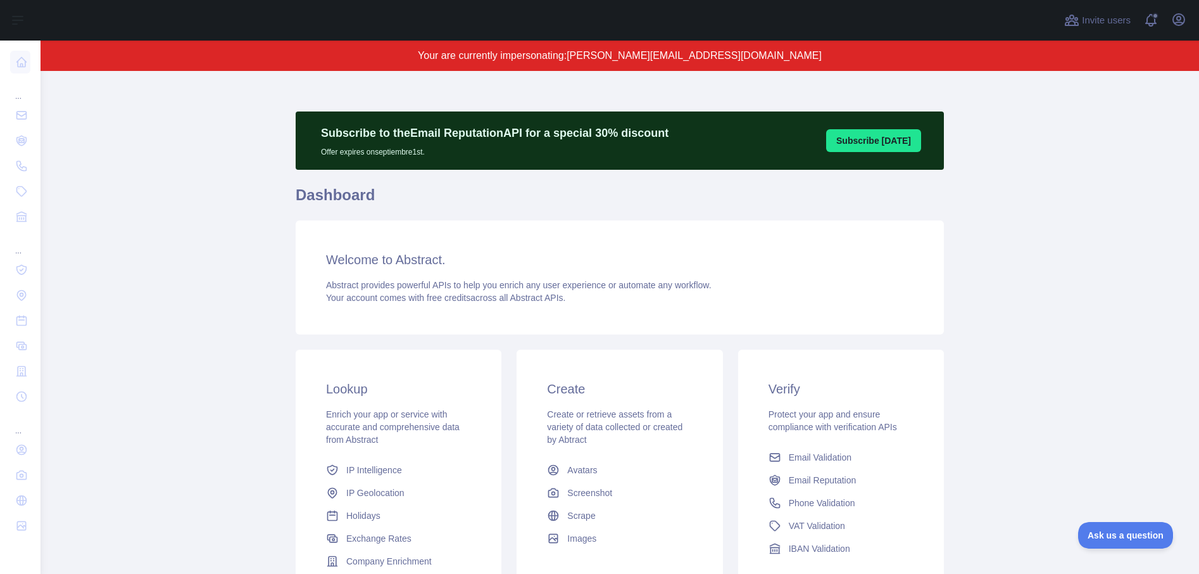
click at [542, 232] on div "Welcome to Abstract. Abstract provides powerful APIs to help you enrich any use…" at bounding box center [620, 277] width 648 height 114
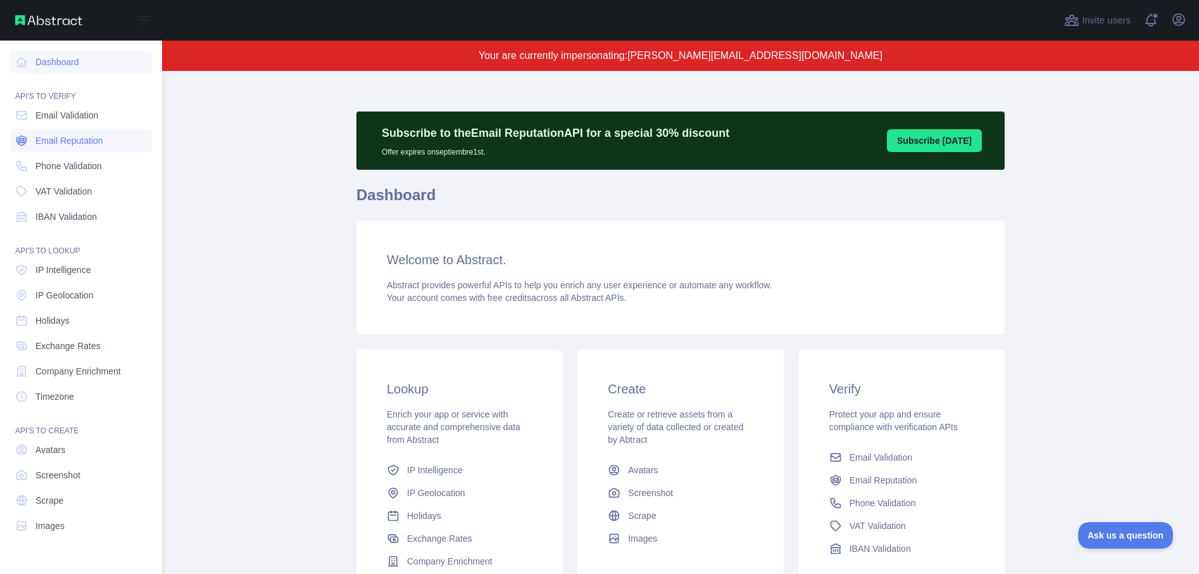
click at [58, 137] on span "Email Reputation" at bounding box center [69, 140] width 68 height 13
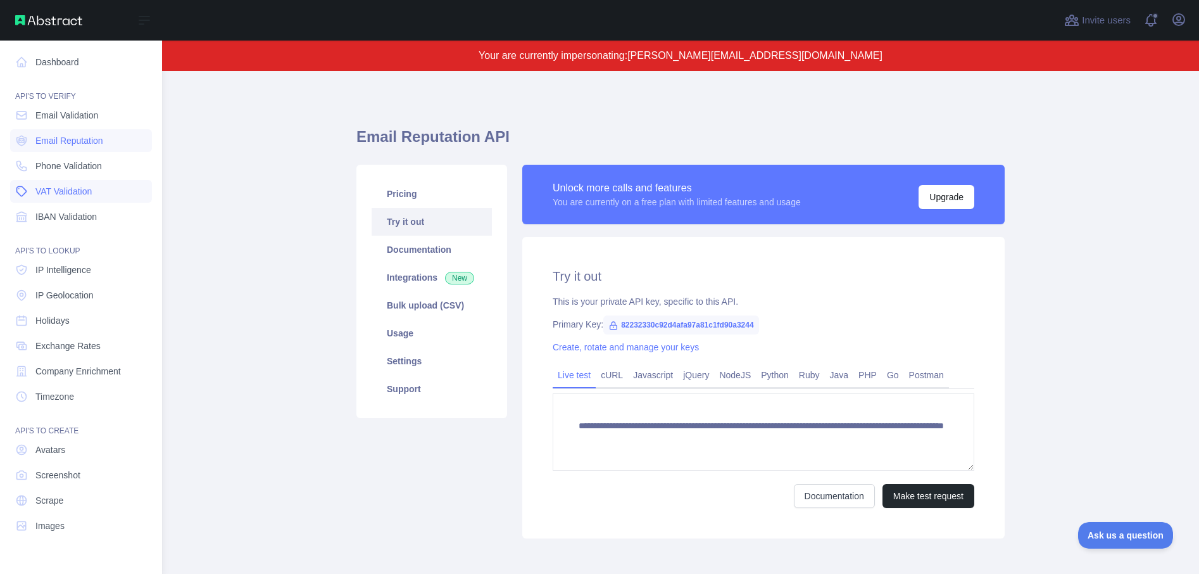
click at [84, 182] on link "VAT Validation" at bounding box center [81, 191] width 142 height 23
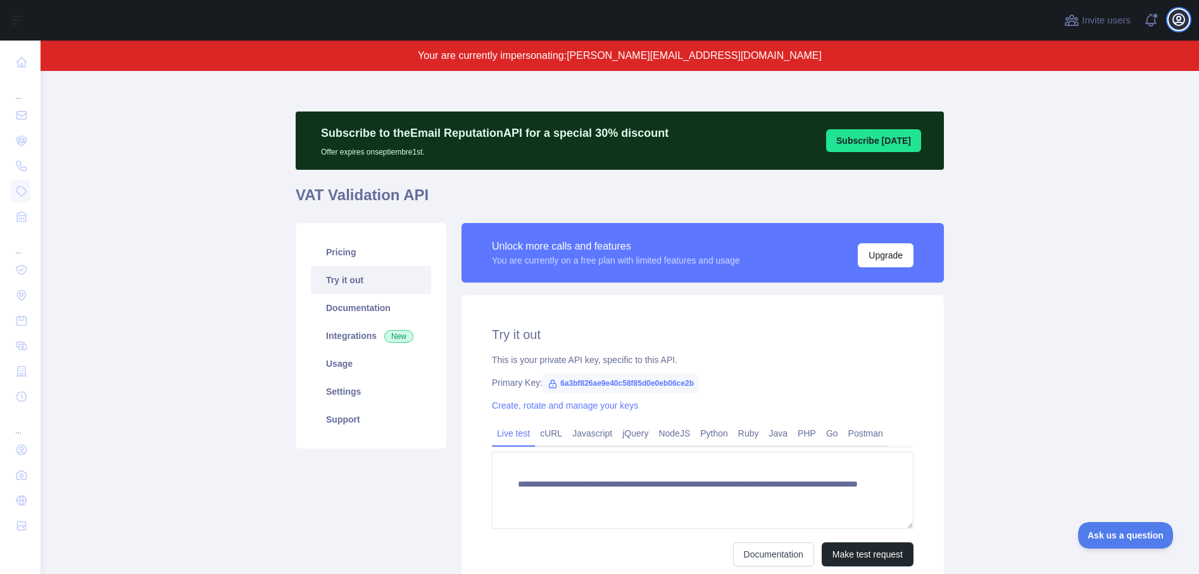
click at [1178, 20] on icon "button" at bounding box center [1178, 19] width 11 height 11
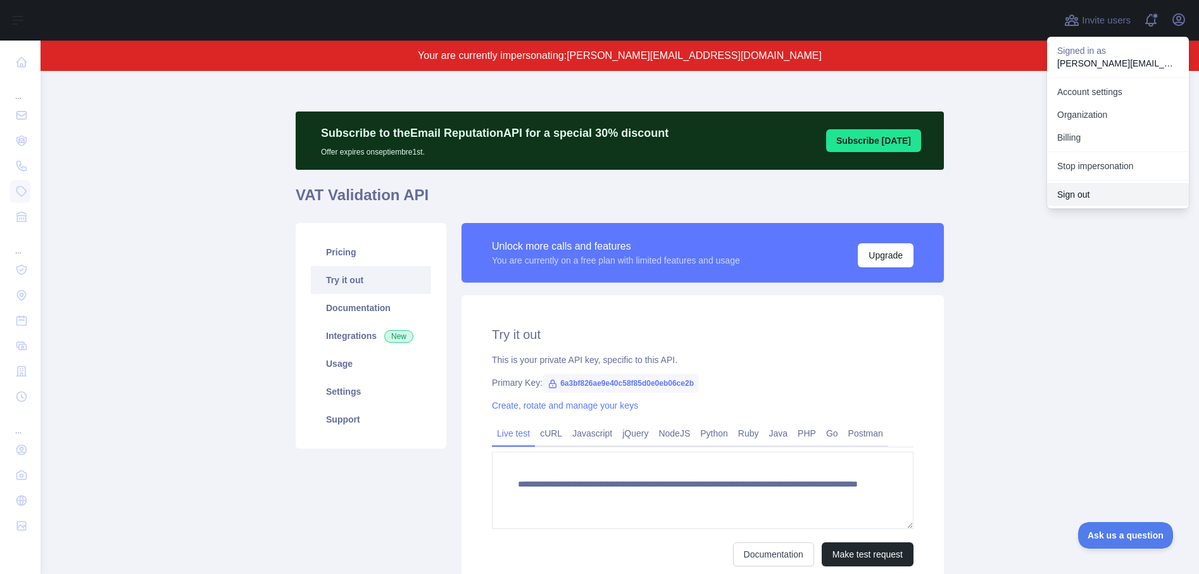
click at [1099, 193] on button "Sign out" at bounding box center [1118, 194] width 142 height 23
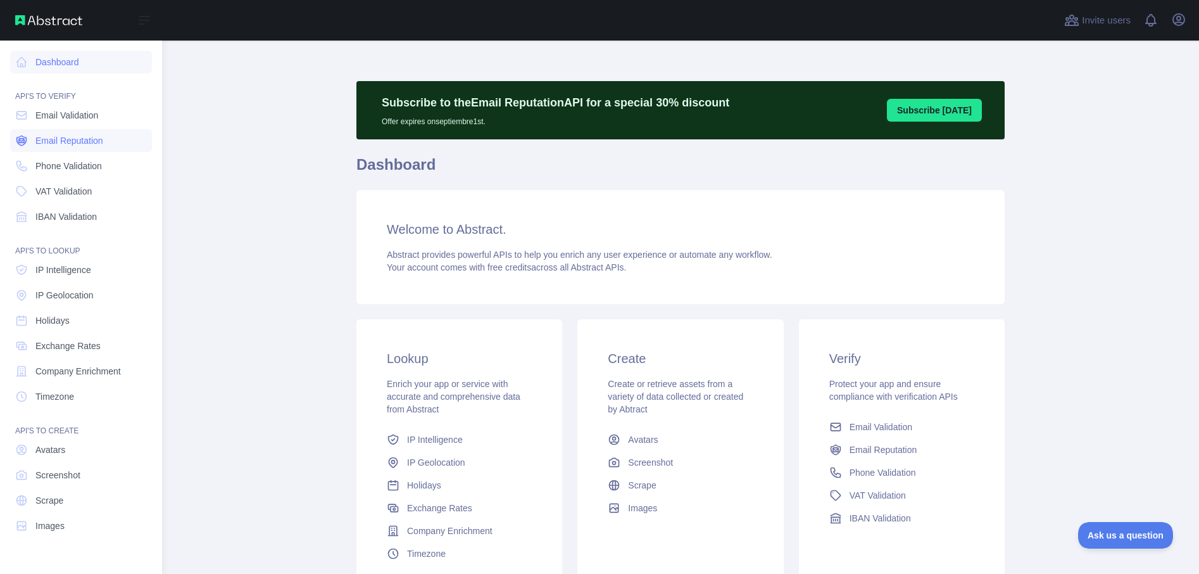
click at [53, 146] on span "Email Reputation" at bounding box center [69, 140] width 68 height 13
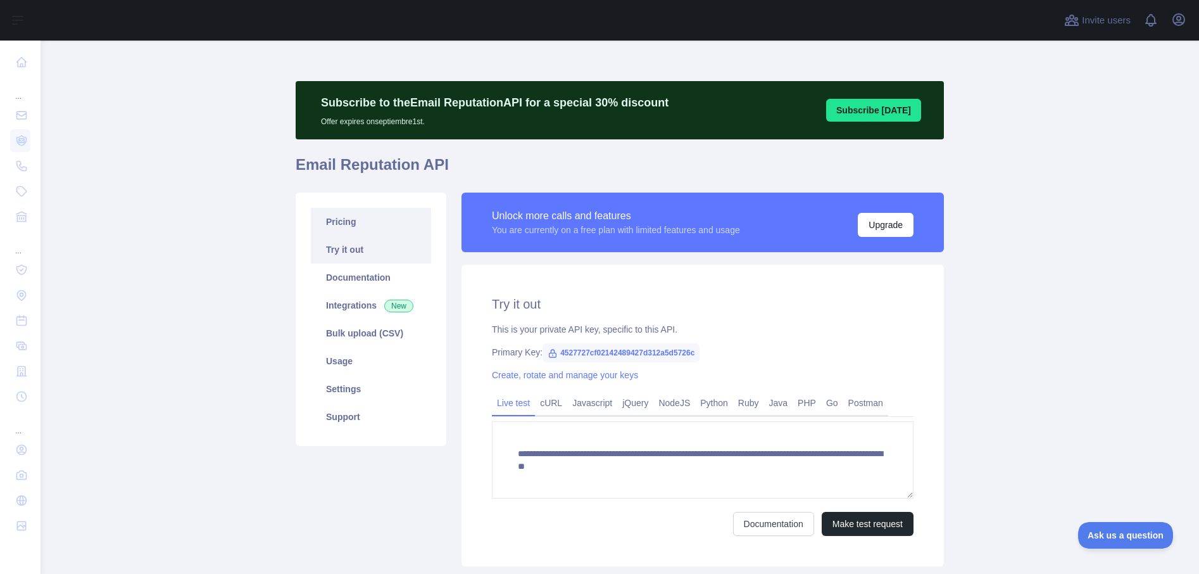
click at [355, 226] on link "Pricing" at bounding box center [371, 222] width 120 height 28
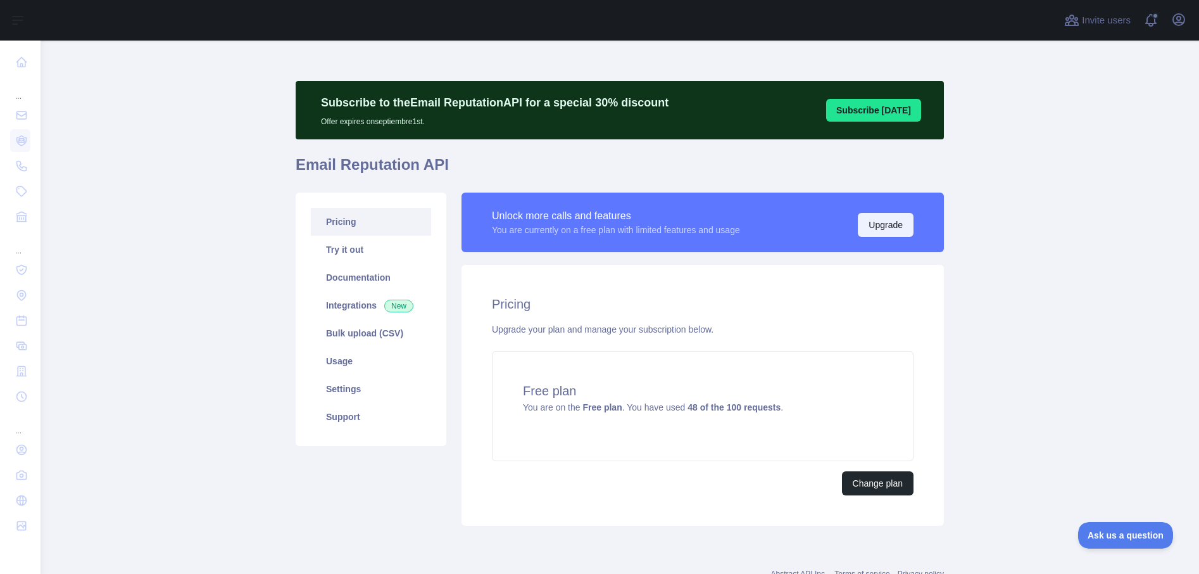
click at [888, 231] on button "Upgrade" at bounding box center [886, 225] width 56 height 24
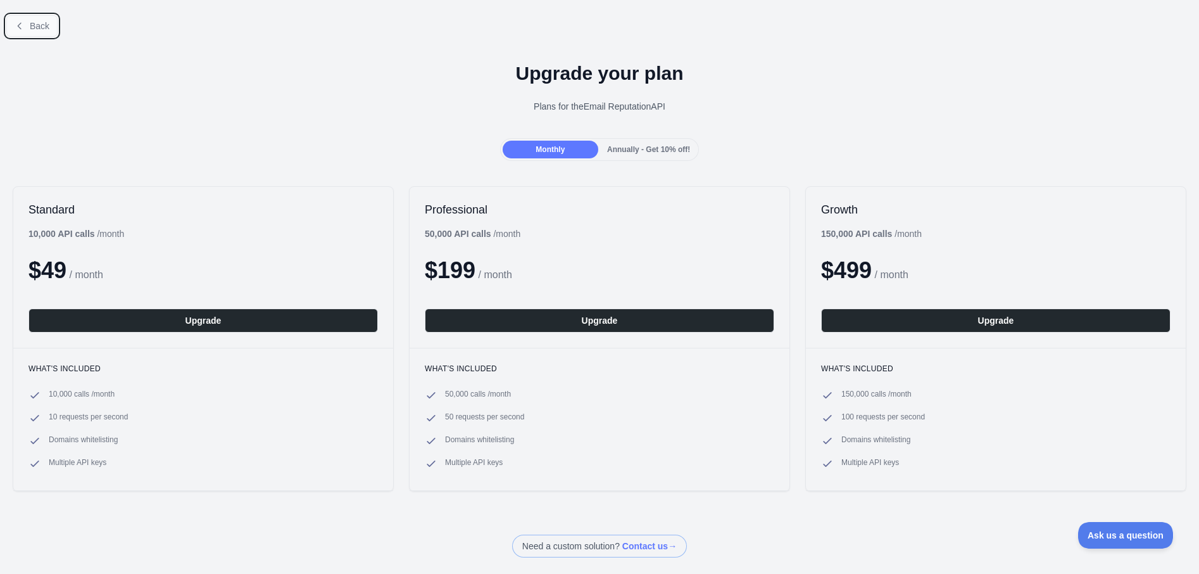
click at [52, 30] on button "Back" at bounding box center [31, 26] width 51 height 22
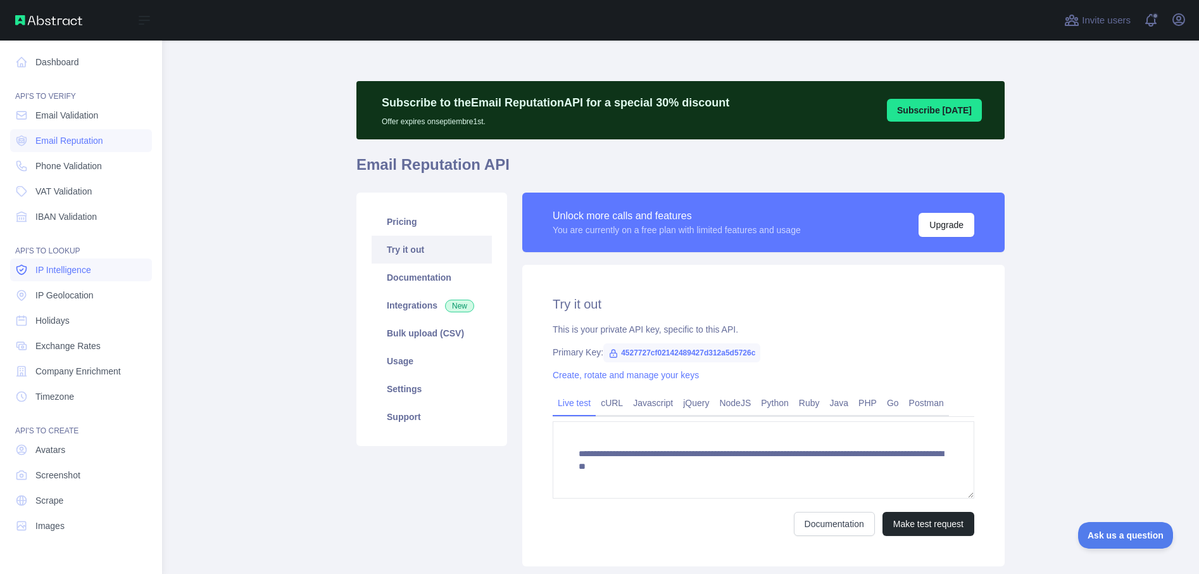
click at [37, 277] on link "IP Intelligence" at bounding box center [81, 269] width 142 height 23
